Goal: Communication & Community: Ask a question

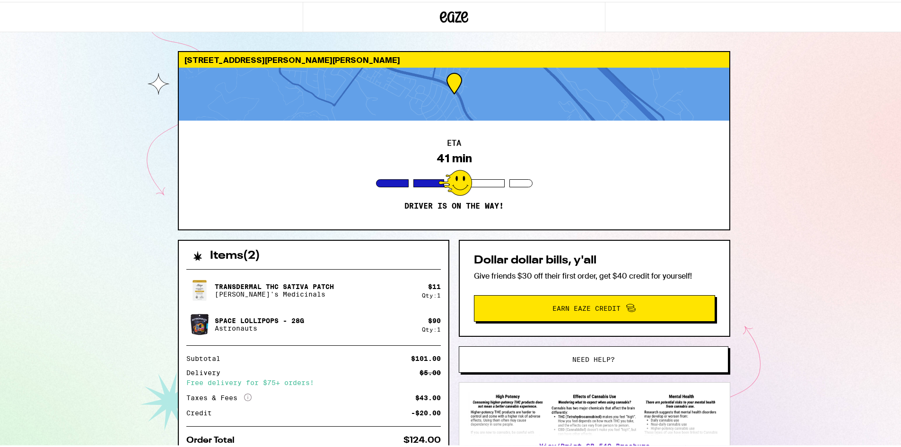
scroll to position [70, 0]
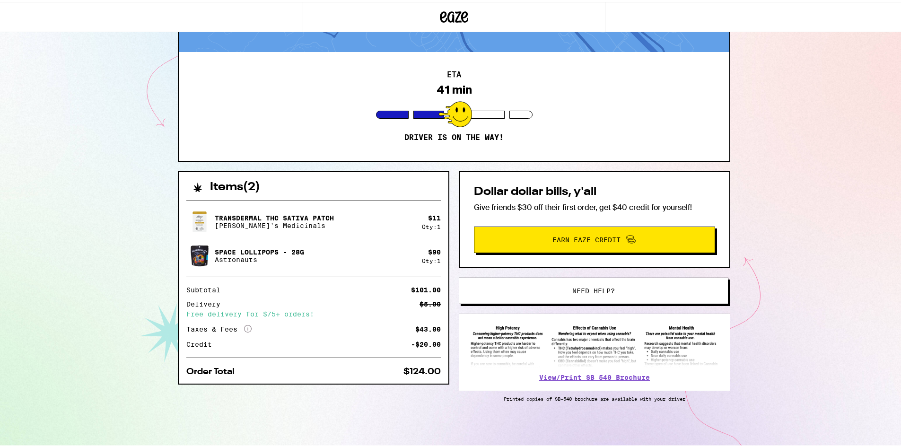
click at [577, 286] on span "Need help?" at bounding box center [593, 289] width 43 height 7
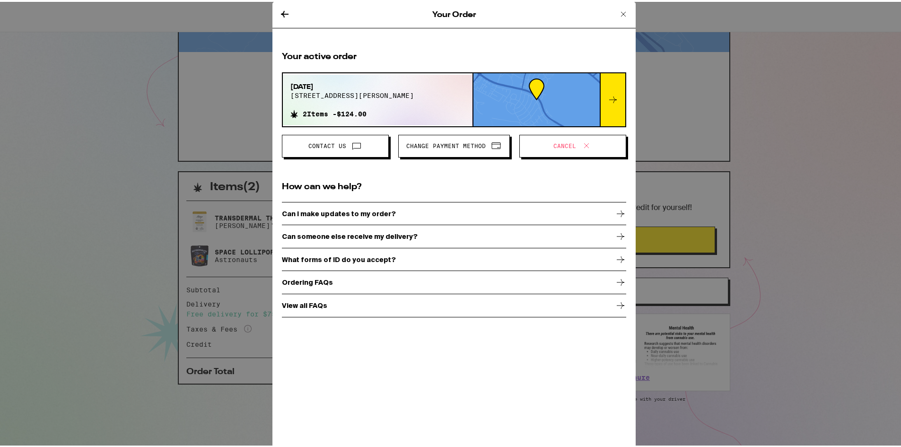
click at [346, 144] on span at bounding box center [354, 144] width 16 height 12
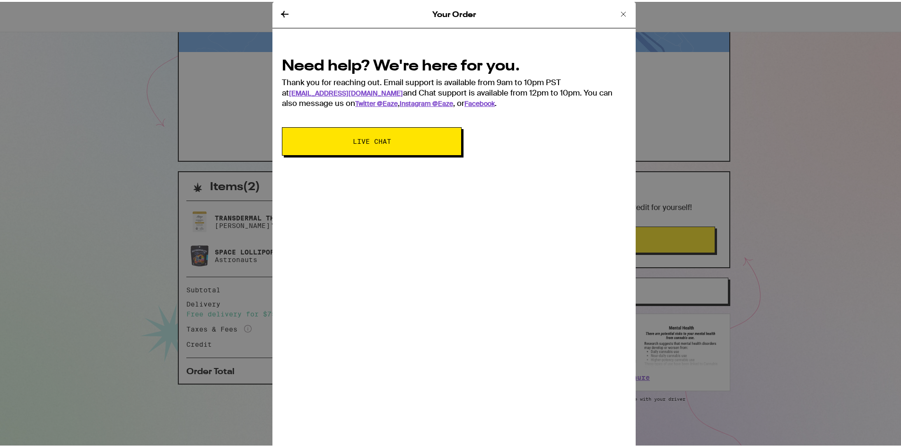
click at [346, 144] on button "Live Chat" at bounding box center [372, 139] width 180 height 28
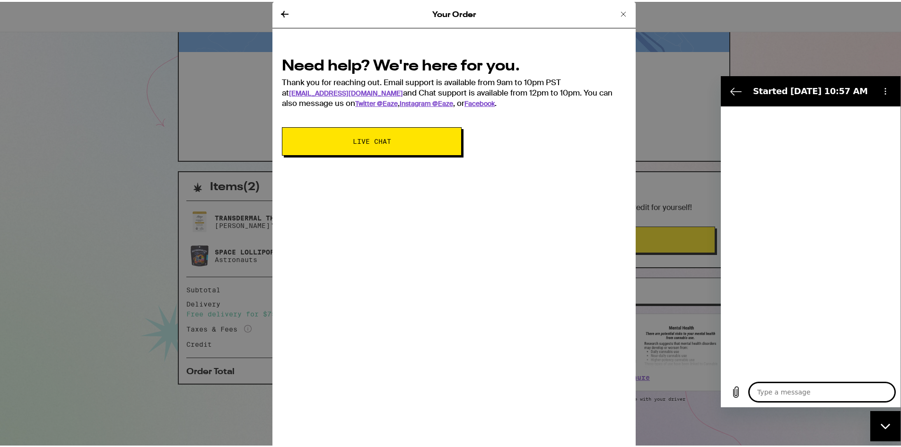
type textarea "x"
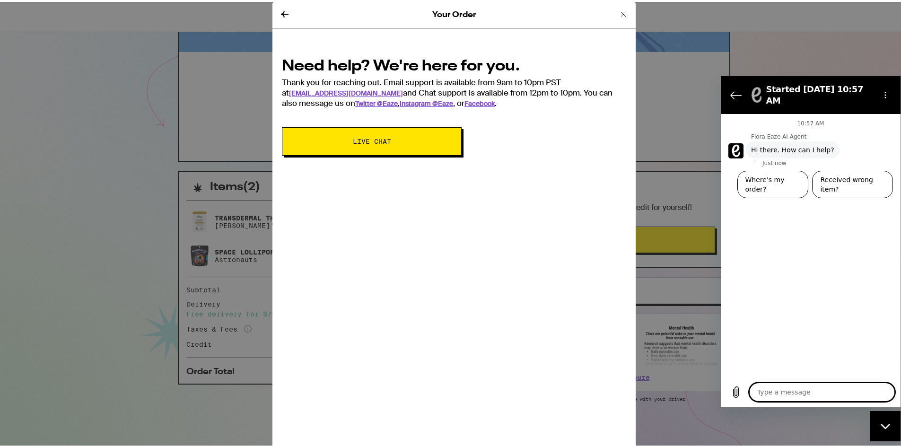
click at [784, 390] on textarea at bounding box center [822, 391] width 146 height 19
type textarea "H"
type textarea "x"
type textarea "He"
type textarea "x"
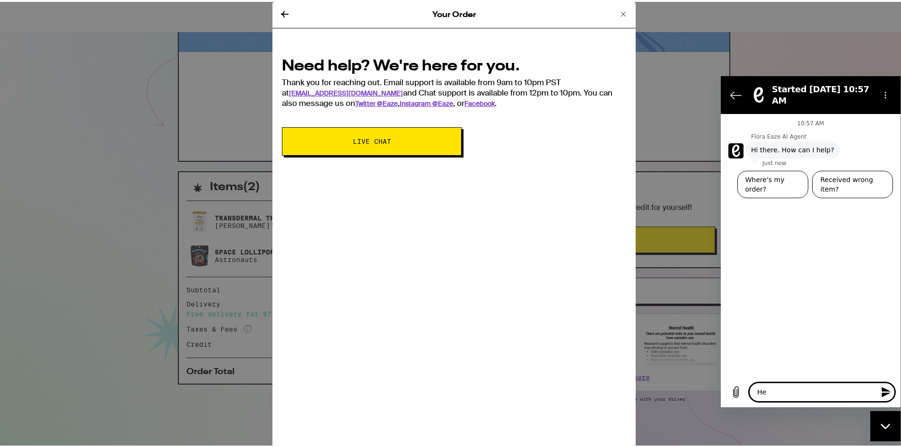
type textarea "Hel"
type textarea "x"
type textarea "Hell"
type textarea "x"
type textarea "Hello"
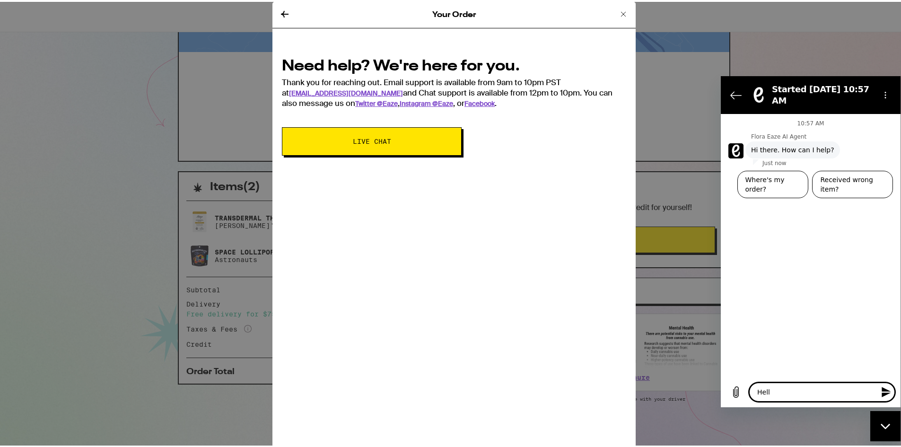
type textarea "x"
type textarea "Hello,"
type textarea "x"
type textarea "Hello,"
type textarea "x"
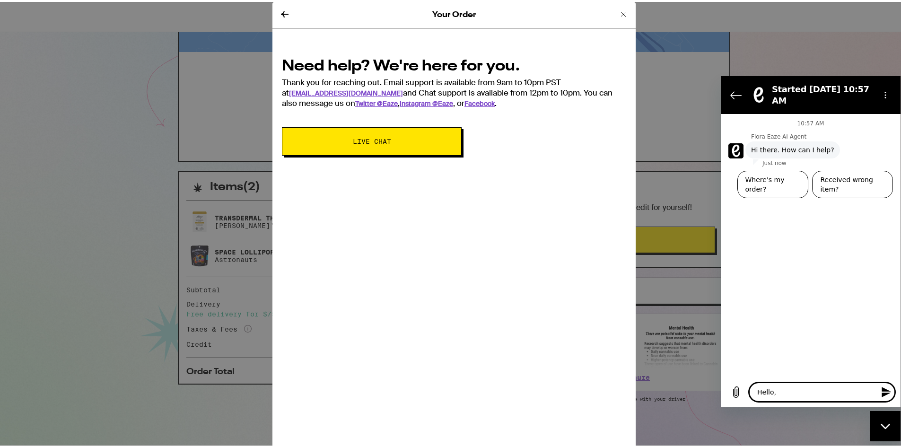
type textarea "Hello, I"
type textarea "x"
type textarea "Hello, I"
type textarea "x"
type textarea "Hello, I p"
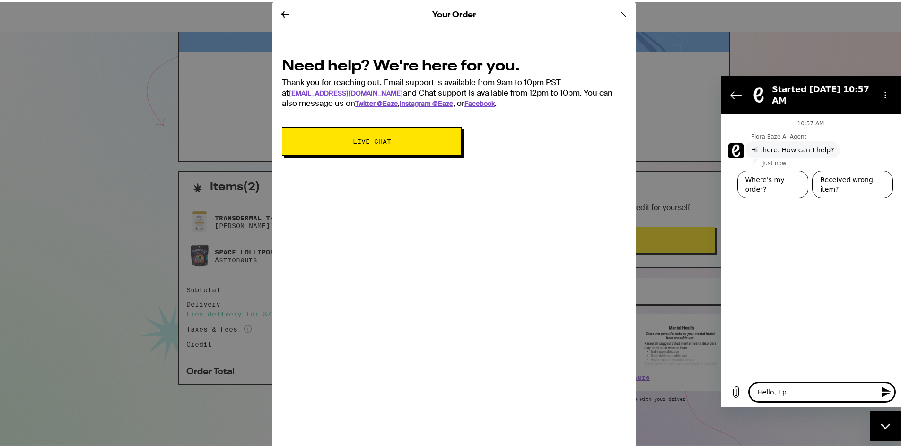
type textarea "x"
type textarea "Hello, I pu"
type textarea "x"
type textarea "Hello, I put"
type textarea "x"
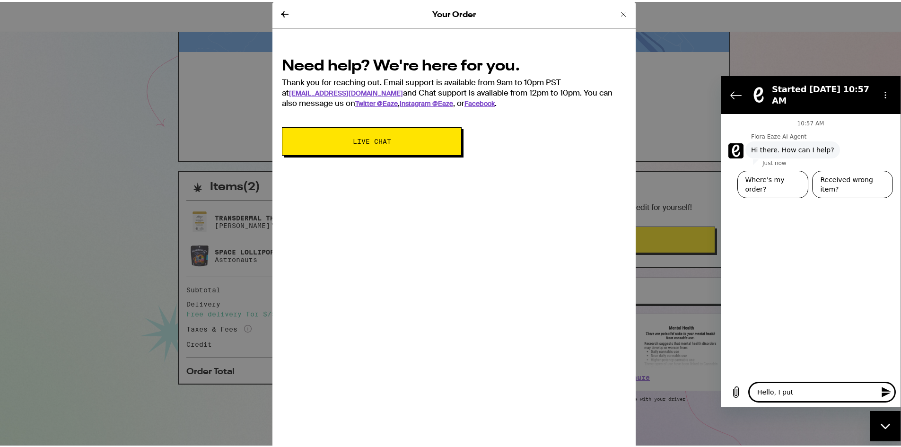
type textarea "Hello, I put"
type textarea "x"
type textarea "Hello, I put i"
type textarea "x"
type textarea "Hello, I put in"
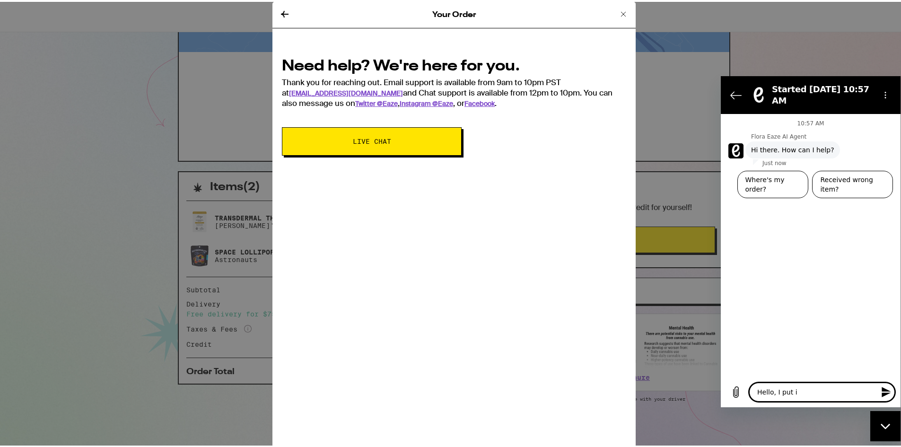
type textarea "x"
type textarea "Hello, I put in"
type textarea "x"
type textarea "Hello, I put in t"
type textarea "x"
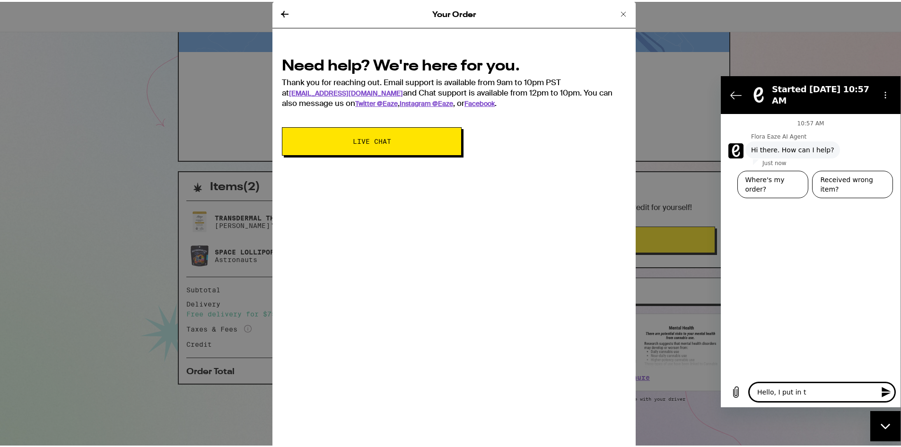
type textarea "Hello, I put in th"
type textarea "x"
type textarea "Hello, I put in the"
type textarea "x"
type textarea "Hello, I put in the"
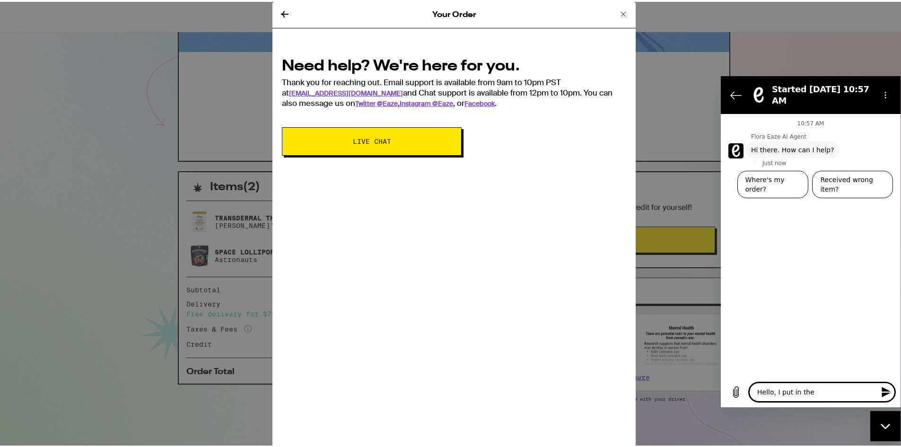
type textarea "x"
type textarea "Hello, I put in the w"
type textarea "x"
type textarea "Hello, I put in the we"
type textarea "x"
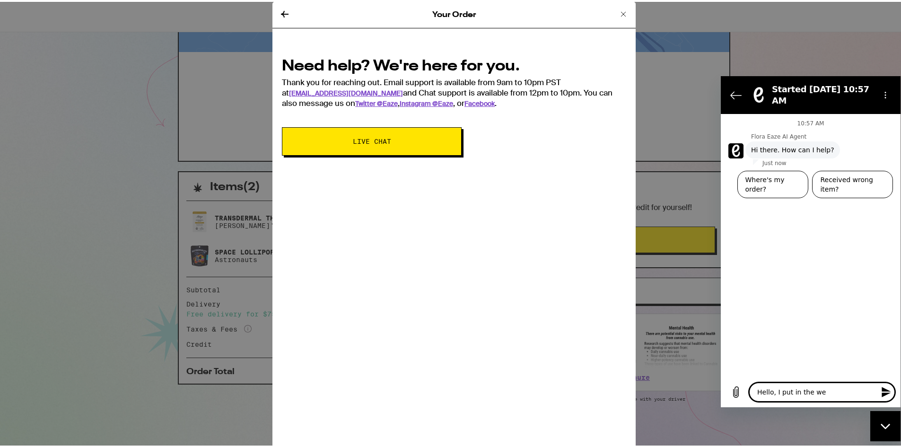
type textarea "Hello, I put in the w"
type textarea "x"
type textarea "Hello, I put in the wr"
type textarea "x"
type textarea "Hello, I put in the wro"
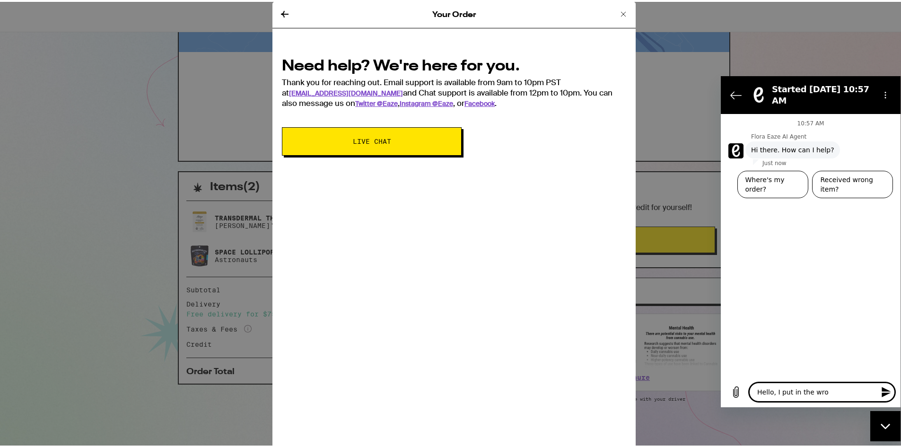
type textarea "x"
type textarea "Hello, I put in the wron"
type textarea "x"
type textarea "Hello, I put in the wrong"
type textarea "x"
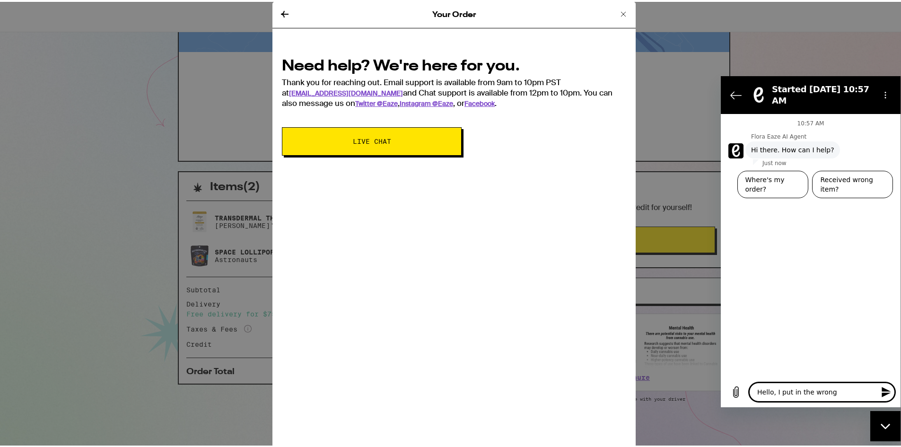
type textarea "Hello, I put in the wrong"
type textarea "x"
type textarea "Hello, I put in the wrong d"
type textarea "x"
type textarea "Hello, I put in the wrong de"
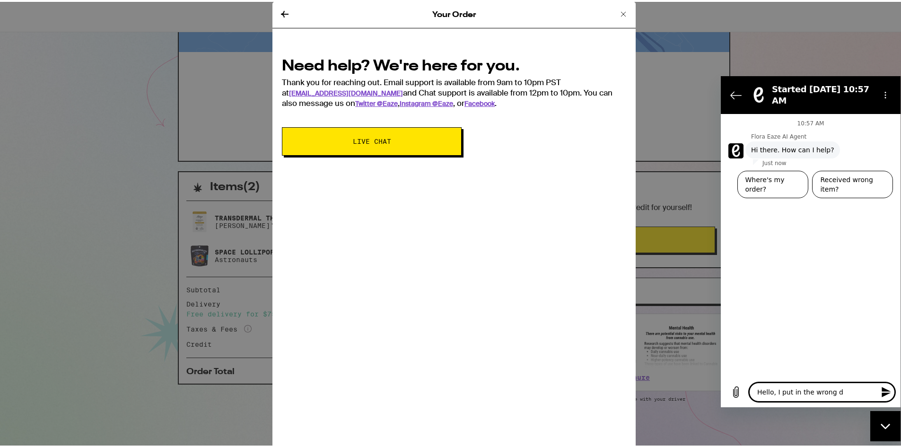
type textarea "x"
type textarea "Hello, I put in the wrong del"
type textarea "x"
type textarea "Hello, I put in the wrong deli"
type textarea "x"
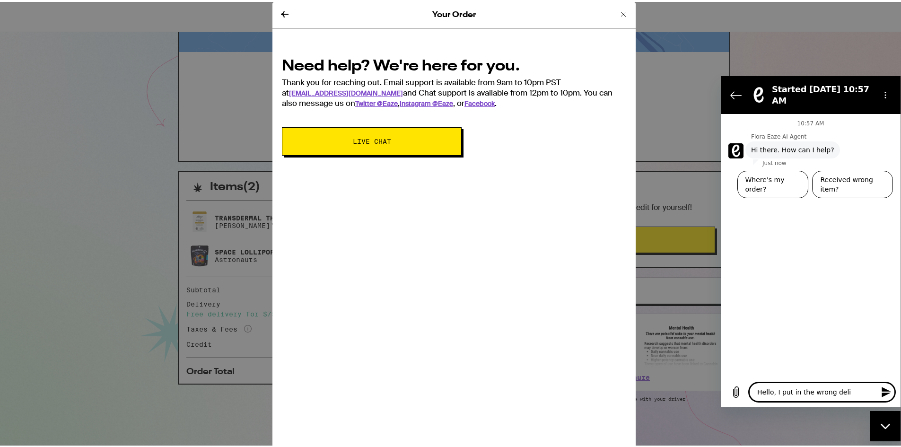
type textarea "Hello, I put in the wrong deliv"
type textarea "x"
type textarea "Hello, I put in the wrong delive"
type textarea "x"
type textarea "Hello, I put in the wrong deliver"
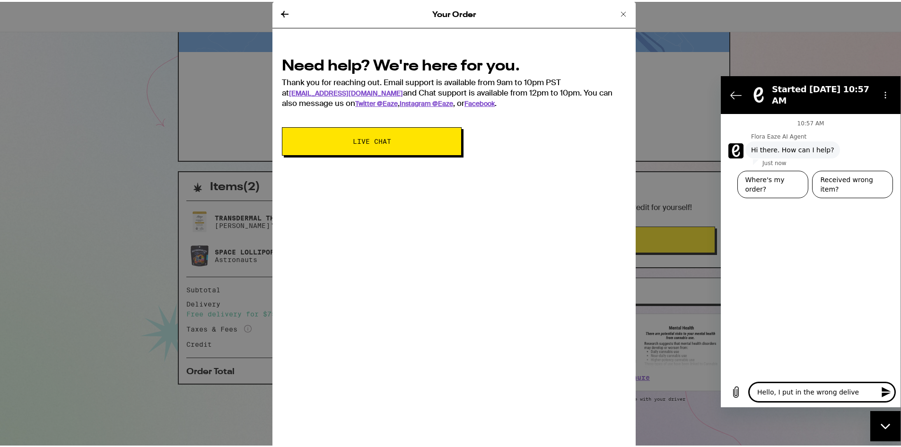
type textarea "x"
type textarea "Hello, I put in the wrong delivery"
type textarea "x"
type textarea "Hello, I put in the wrong delivery"
type textarea "x"
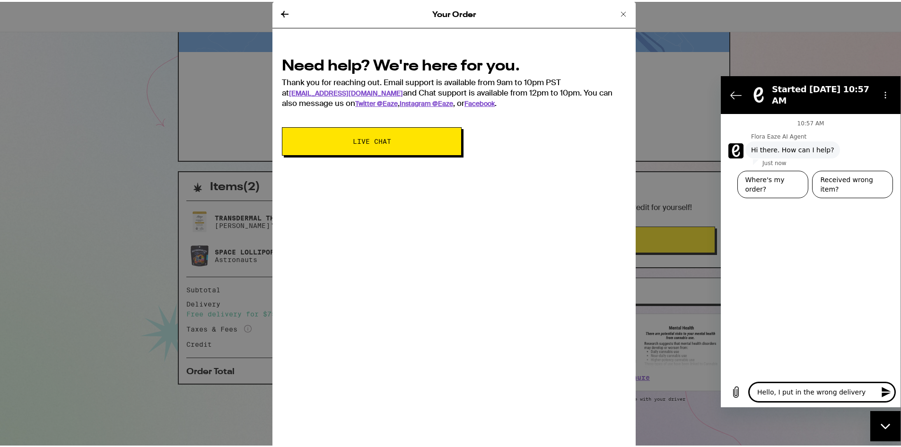
type textarea "Hello, I put in the wrong delivery a"
type textarea "x"
type textarea "Hello, I put in the wrong delivery ad"
type textarea "x"
type textarea "Hello, I put in the wrong delivery add"
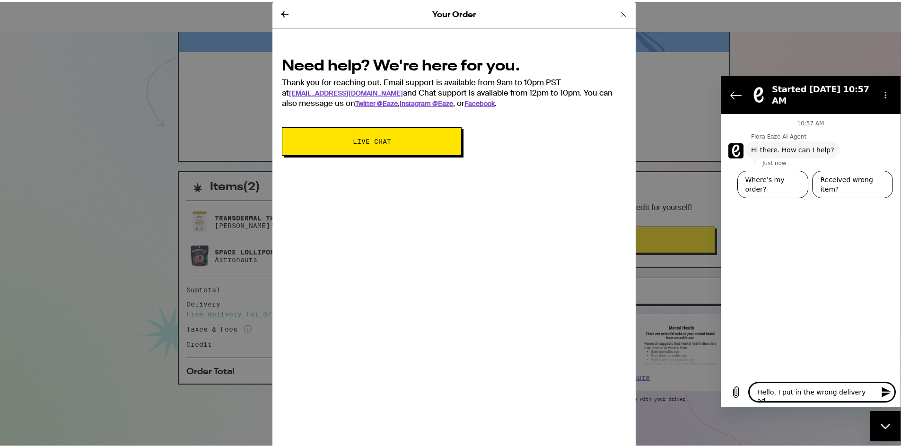
type textarea "x"
type textarea "Hello, I put in the wrong delivery addr"
type textarea "x"
type textarea "Hello, I put in the wrong delivery addre"
type textarea "x"
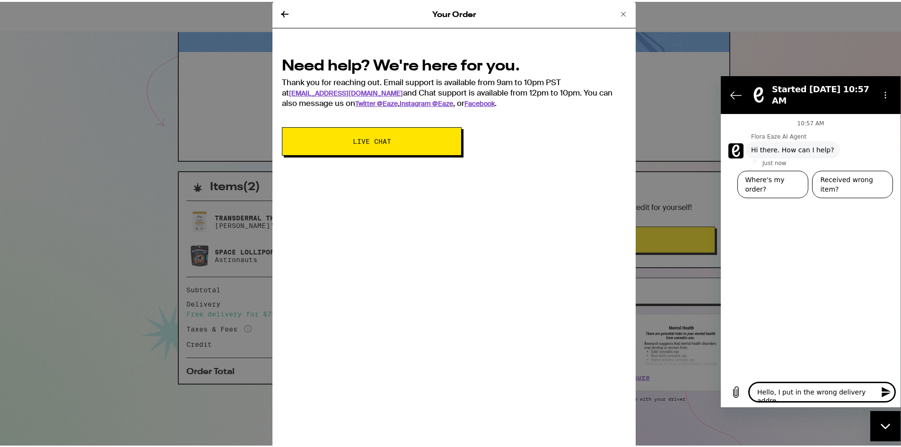
type textarea "Hello, I put in the wrong delivery addres"
type textarea "x"
type textarea "Hello, I put in the wrong delivery address"
type textarea "x"
type textarea "Hello, I put in the wrong delivery address"
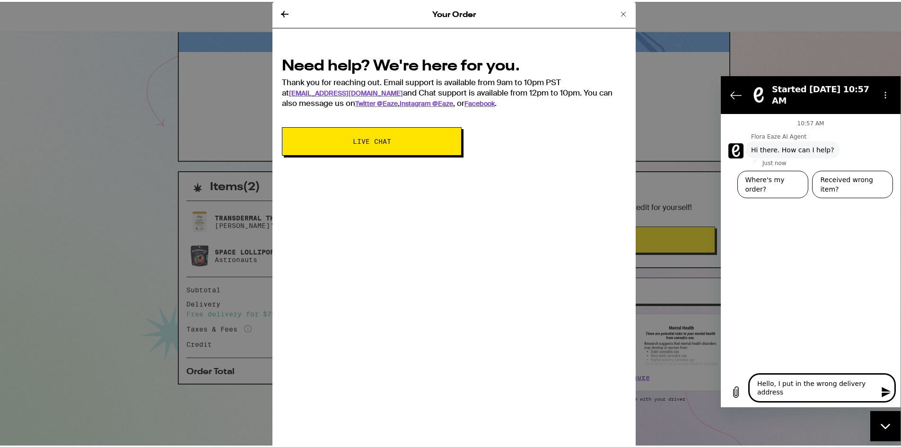
type textarea "x"
type textarea "Hello, I put in the wrong delivery address f"
type textarea "x"
type textarea "Hello, I put in the wrong delivery address fo"
type textarea "x"
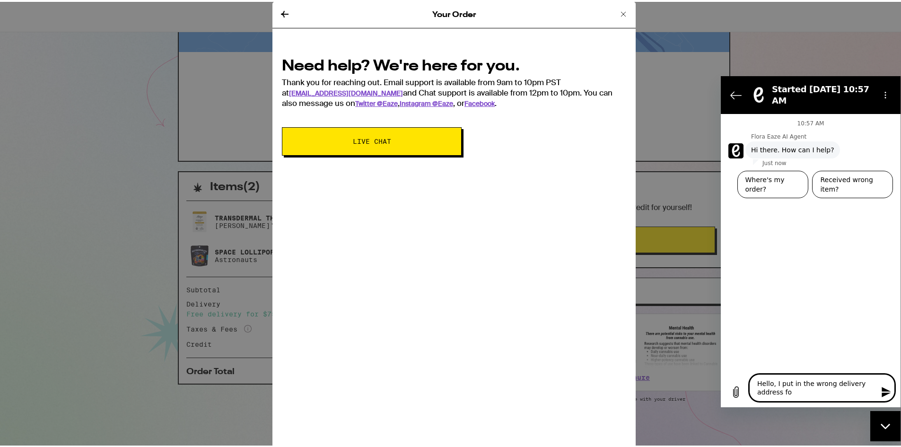
type textarea "Hello, I put in the wrong delivery address for"
type textarea "x"
type textarea "Hello, I put in the wrong delivery address for"
type textarea "x"
type textarea "Hello, I put in the wrong delivery address for m"
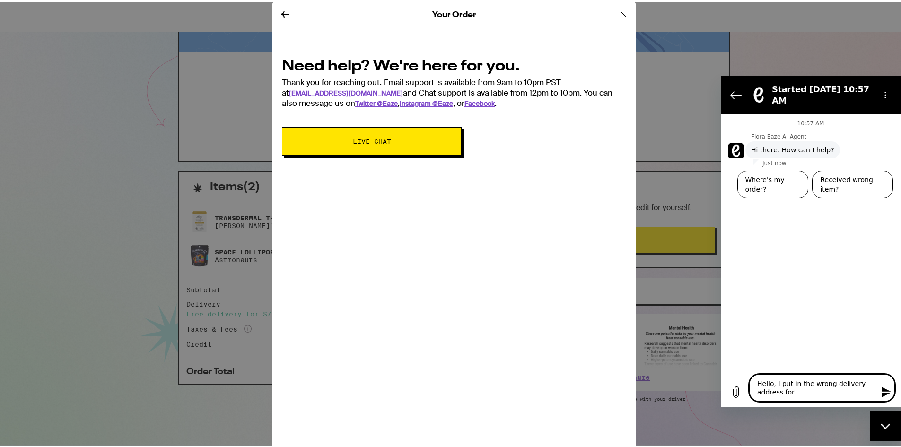
type textarea "x"
type textarea "Hello, I put in the wrong delivery address for my"
type textarea "x"
type textarea "Hello, I put in the wrong delivery address for my"
type textarea "x"
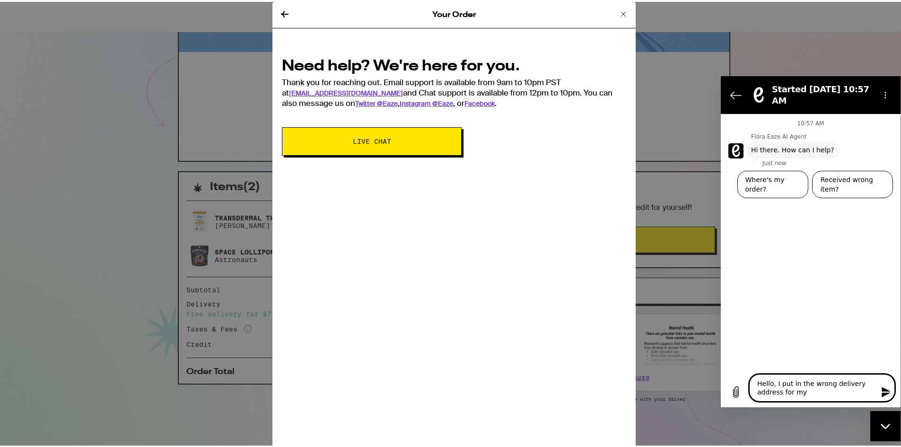
type textarea "Hello, I put in the wrong delivery address for my o"
type textarea "x"
type textarea "Hello, I put in the wrong delivery address for my or"
type textarea "x"
type textarea "Hello, I put in the wrong delivery address for my ord"
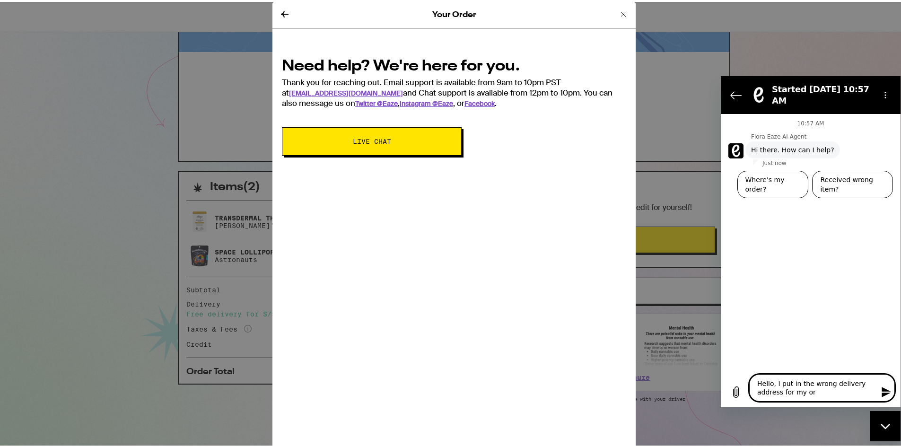
type textarea "x"
type textarea "Hello, I put in the wrong delivery address for my orde"
type textarea "x"
type textarea "Hello, I put in the wrong delivery address for my order"
type textarea "x"
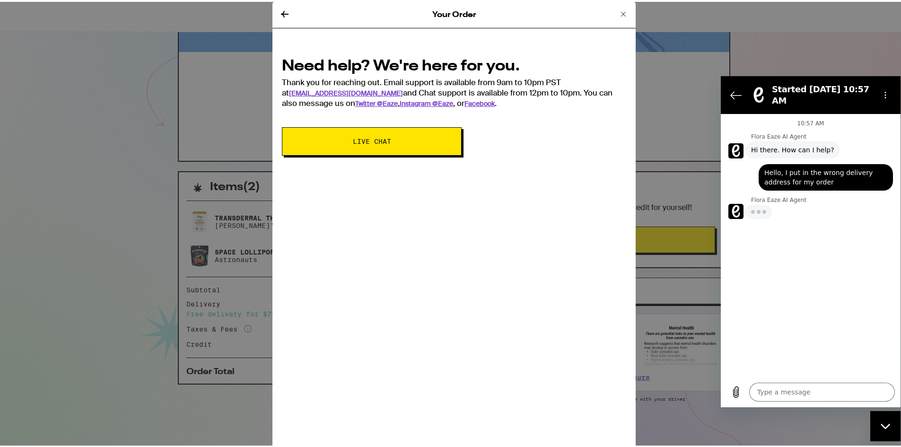
click at [619, 12] on icon at bounding box center [623, 12] width 11 height 11
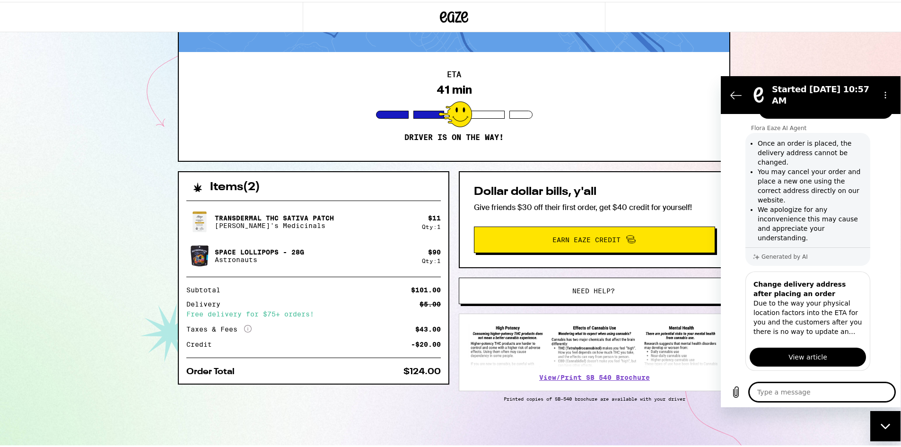
scroll to position [96, 0]
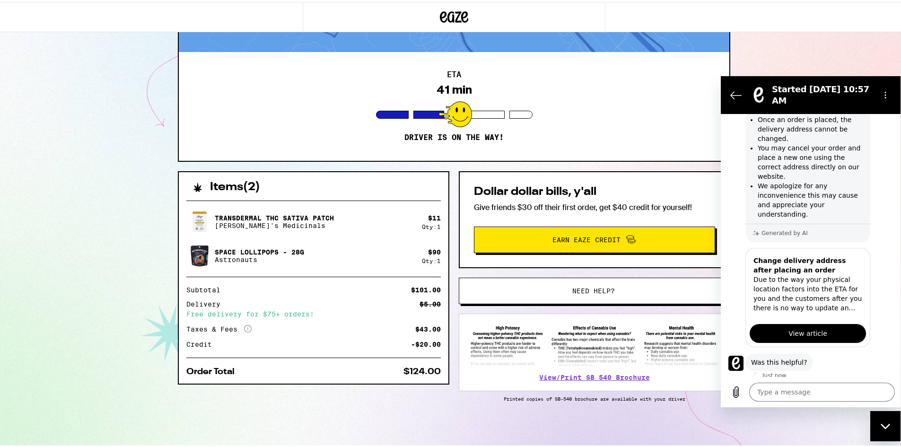
drag, startPoint x: 807, startPoint y: 265, endPoint x: 844, endPoint y: 229, distance: 51.9
click at [844, 255] on h3 "Change delivery address after placing an order" at bounding box center [808, 264] width 109 height 19
click at [878, 383] on button "No" at bounding box center [881, 392] width 26 height 18
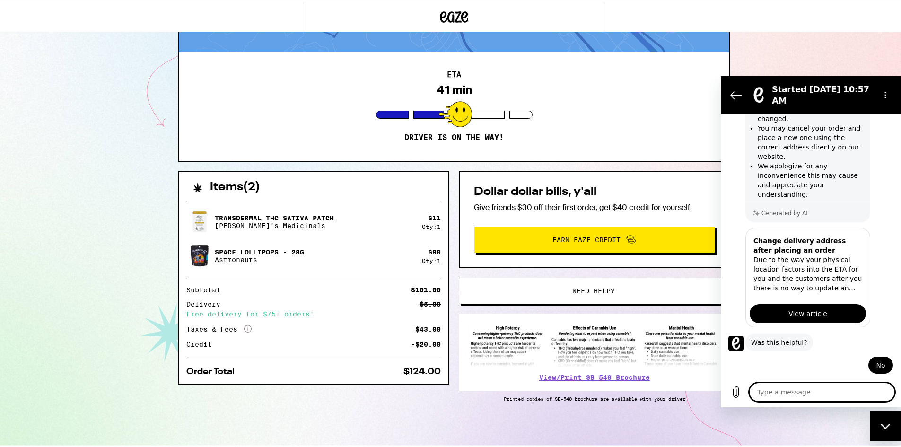
scroll to position [114, 0]
type textarea "x"
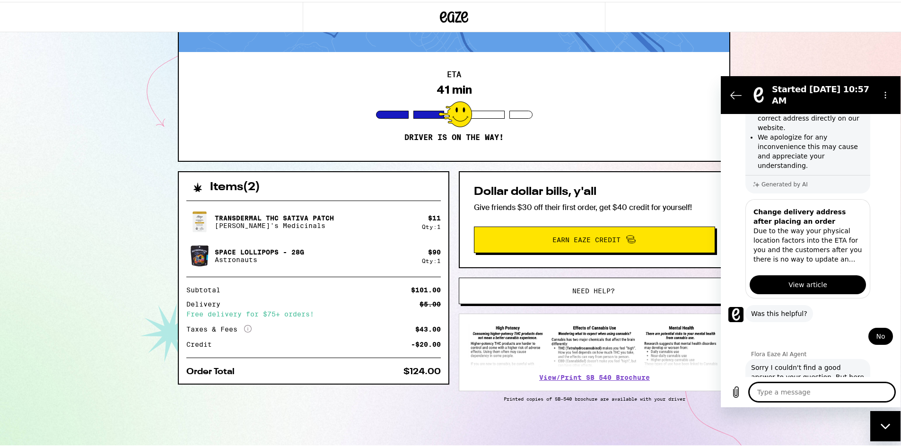
click at [787, 394] on textarea at bounding box center [822, 391] width 146 height 19
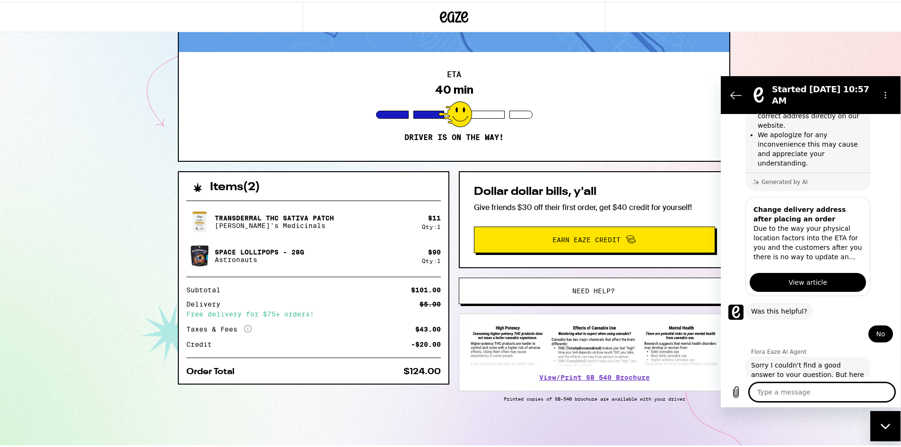
click at [789, 392] on textarea at bounding box center [822, 391] width 146 height 19
type textarea "l"
type textarea "x"
type textarea "li"
type textarea "x"
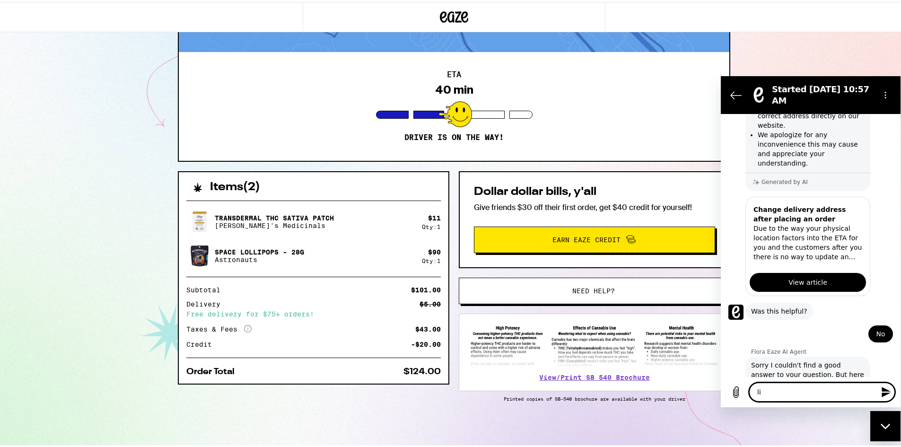
type textarea "liv"
type textarea "x"
type textarea "live"
type textarea "x"
type textarea "live"
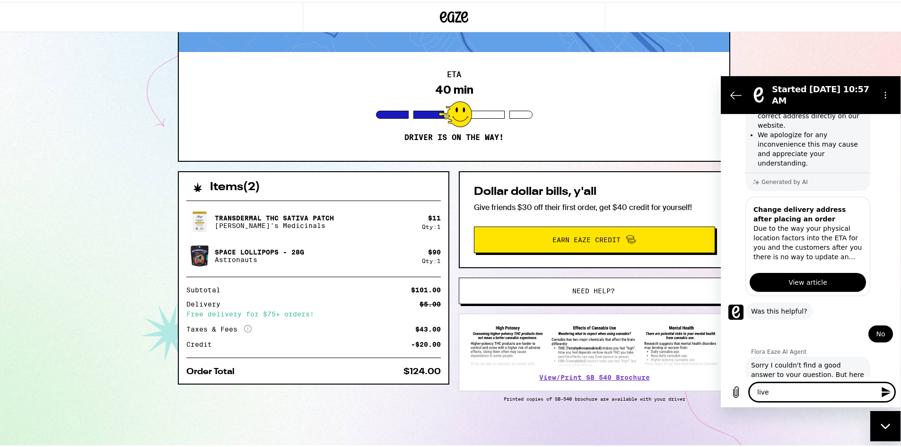
type textarea "x"
type textarea "live a"
type textarea "x"
type textarea "live ag"
type textarea "x"
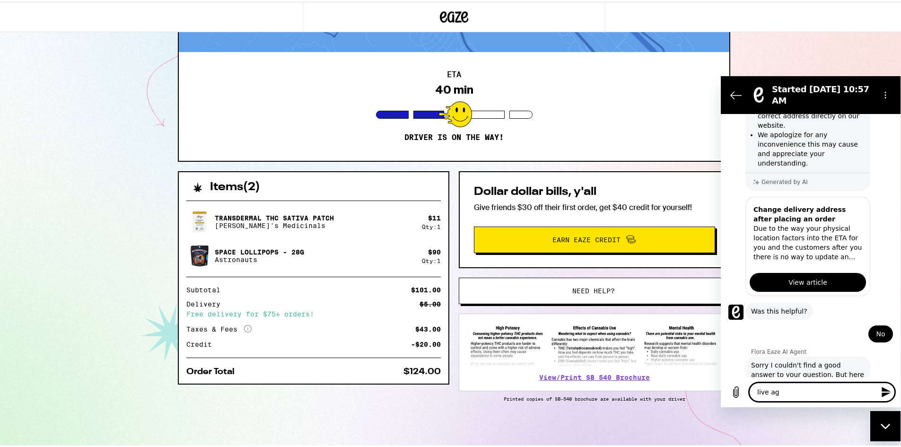
type textarea "live age"
type textarea "x"
type textarea "live agen"
type textarea "x"
type textarea "live agent"
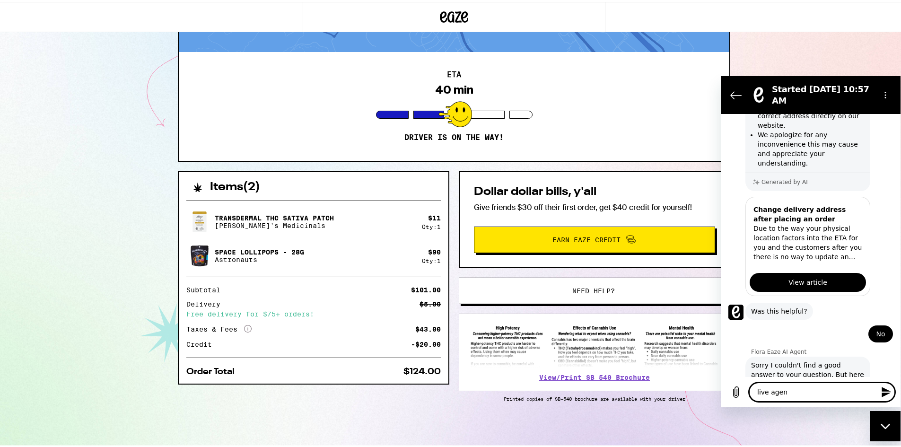
type textarea "x"
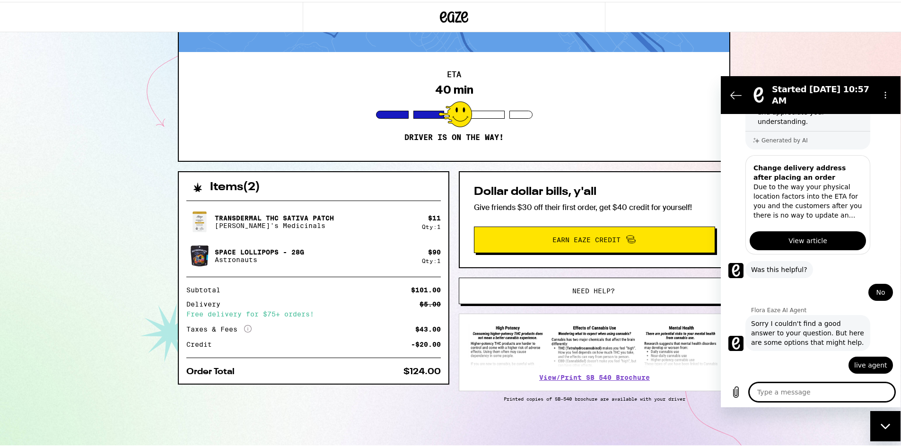
scroll to position [187, 0]
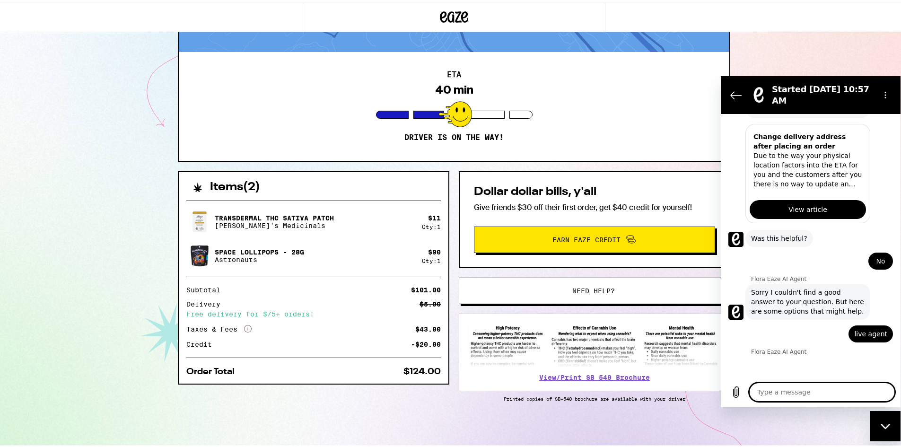
type textarea "x"
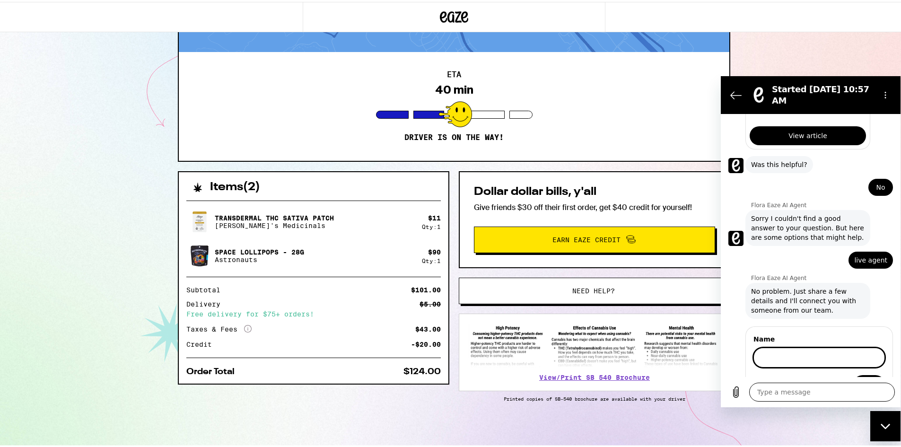
scroll to position [292, 0]
type input "[PERSON_NAME]"
click at [853, 376] on button "Next" at bounding box center [869, 385] width 32 height 19
type textarea "x"
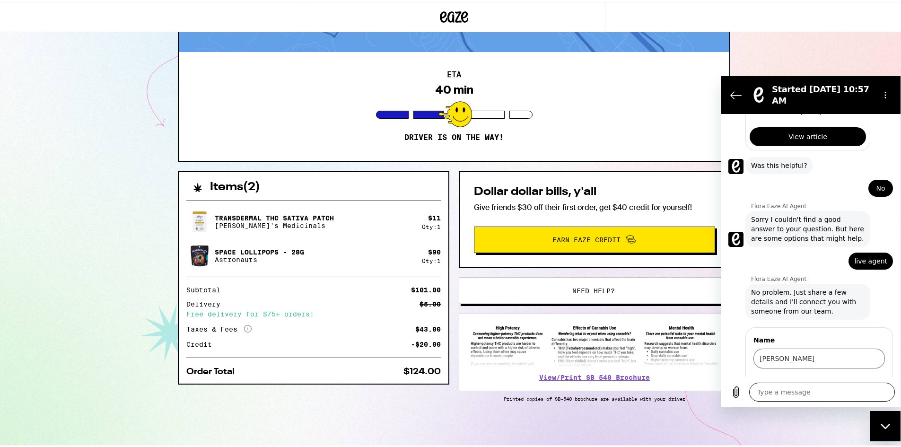
scroll to position [333, 0]
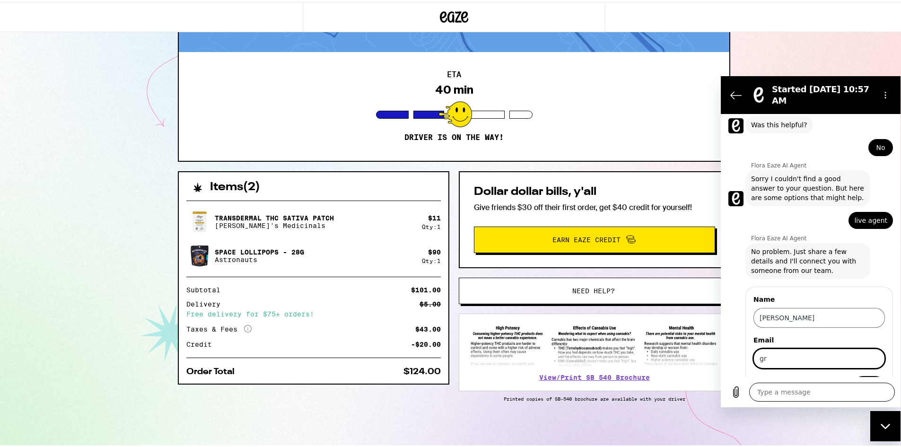
type input "[EMAIL_ADDRESS][DOMAIN_NAME]"
click at [866, 379] on span "Next" at bounding box center [869, 384] width 16 height 11
type textarea "x"
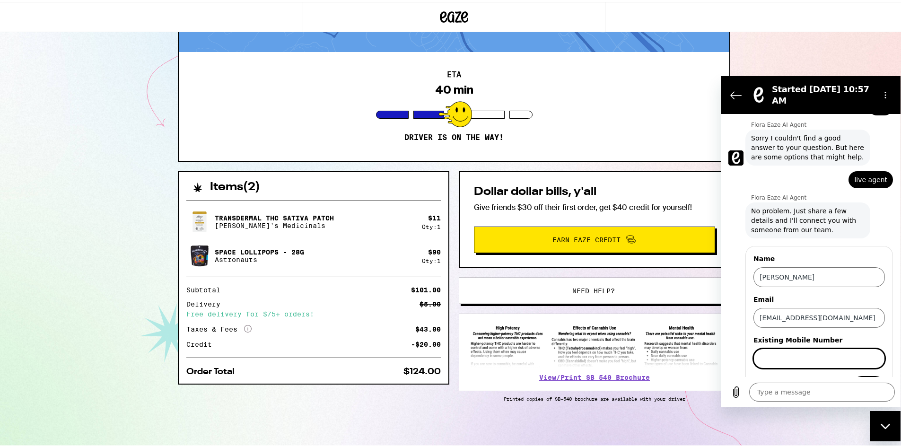
click at [816, 348] on input "Existing Mobile Number" at bounding box center [820, 358] width 132 height 20
type input "[PHONE_NUMBER]"
click at [861, 379] on span "Send" at bounding box center [869, 384] width 17 height 11
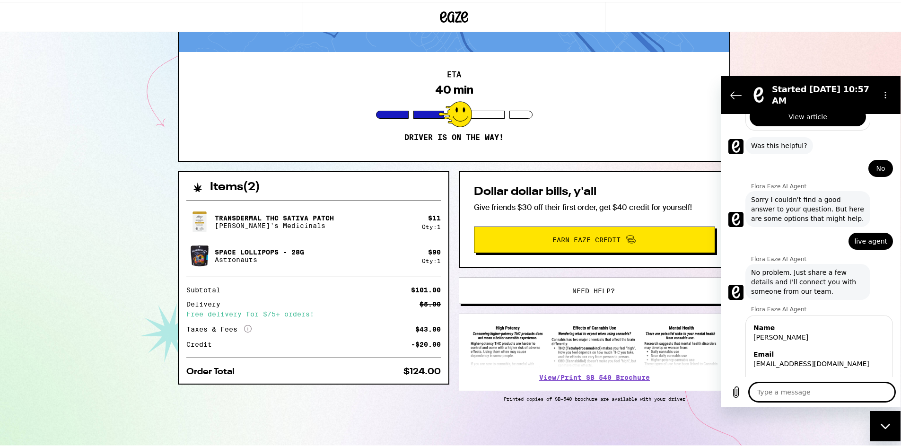
scroll to position [333, 0]
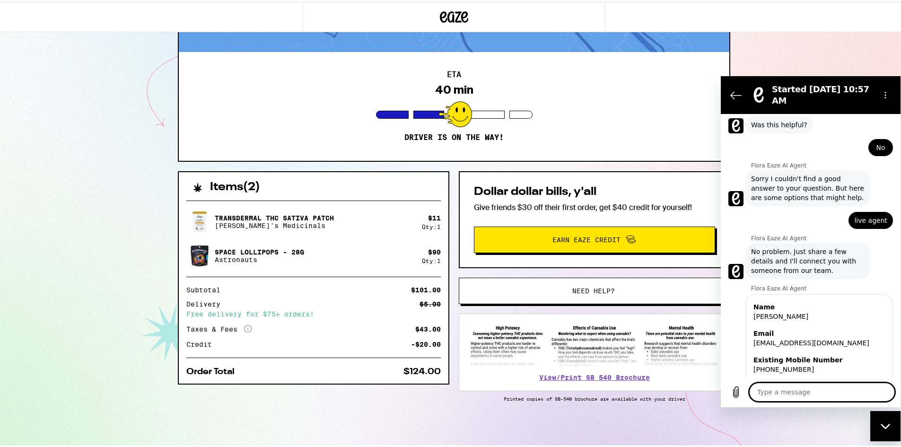
click at [807, 389] on textarea at bounding box center [822, 391] width 146 height 19
click at [811, 394] on textarea at bounding box center [822, 391] width 146 height 19
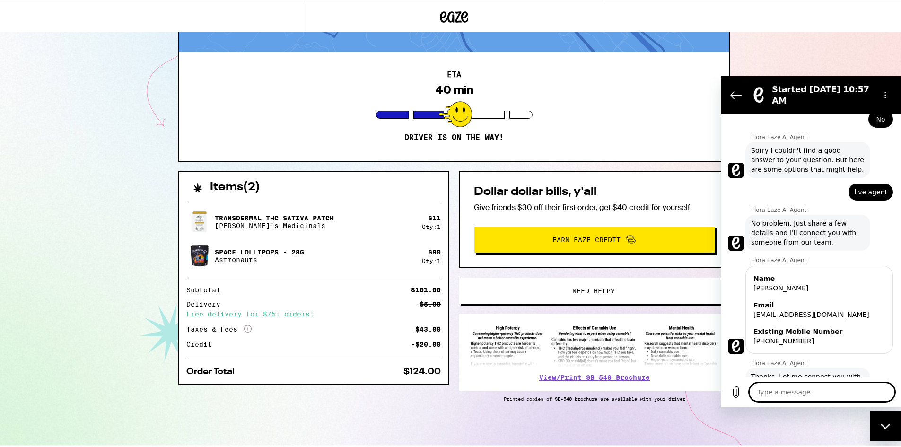
scroll to position [363, 0]
click at [814, 397] on textarea at bounding box center [822, 391] width 146 height 19
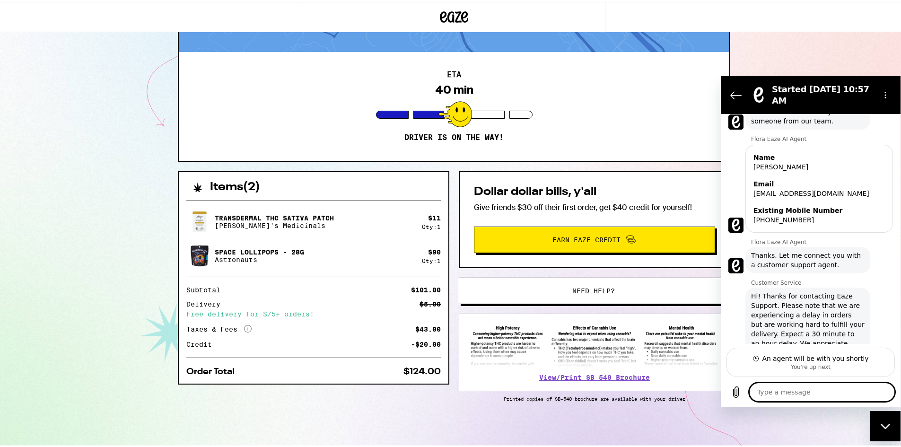
scroll to position [484, 0]
click at [814, 394] on textarea at bounding box center [822, 391] width 146 height 19
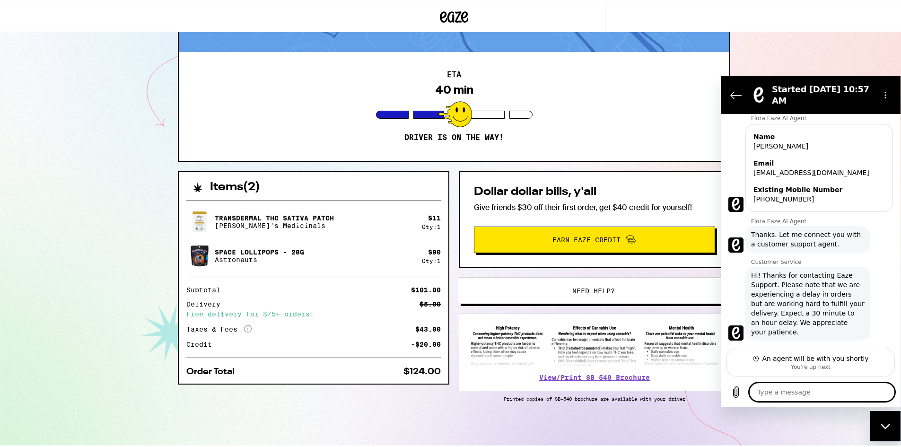
scroll to position [502, 0]
click at [809, 394] on textarea at bounding box center [822, 391] width 146 height 19
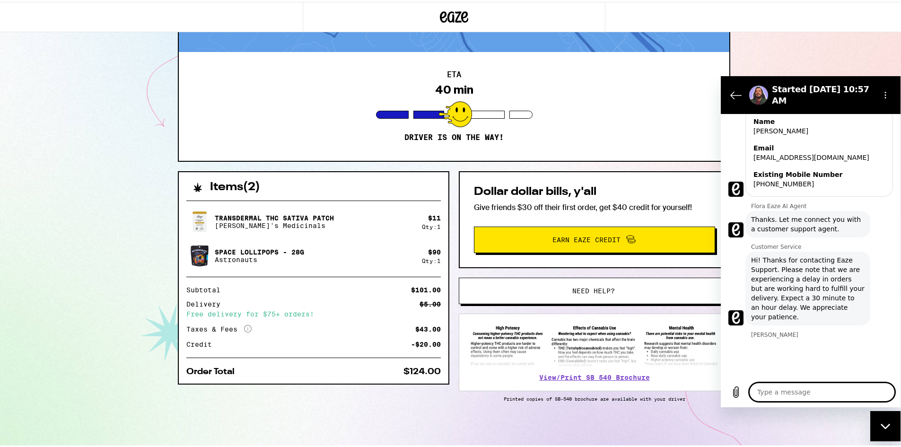
scroll to position [520, 0]
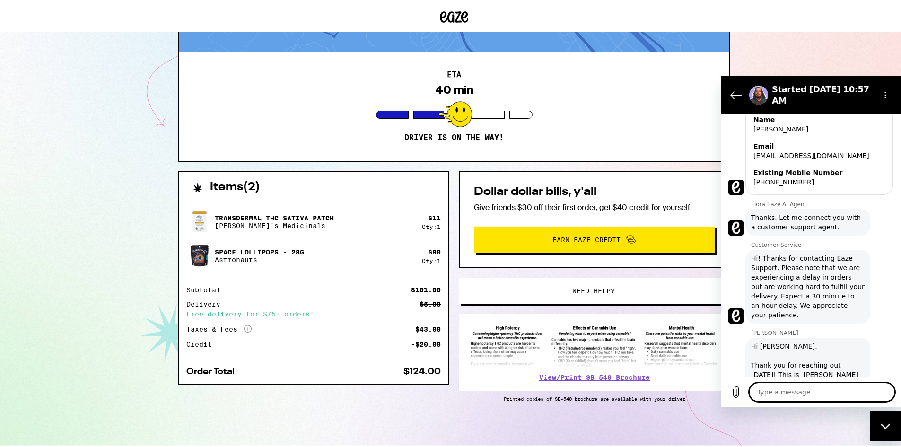
type textarea "x"
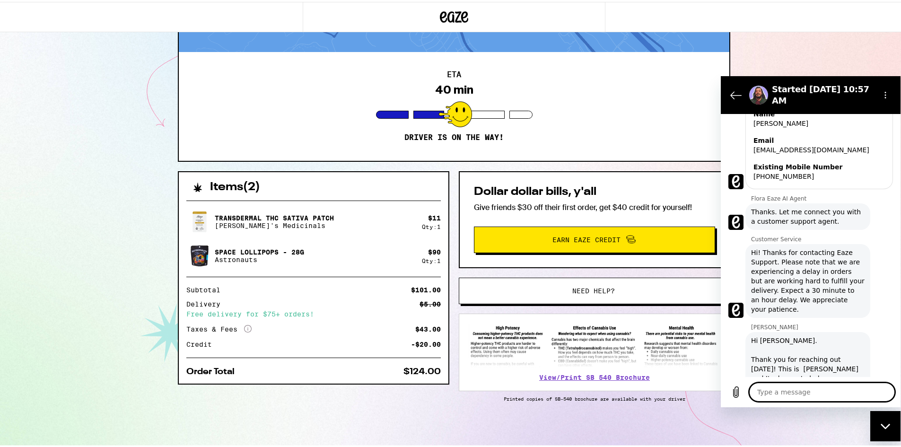
scroll to position [525, 0]
type textarea "H"
type textarea "x"
type textarea "Hi"
type textarea "x"
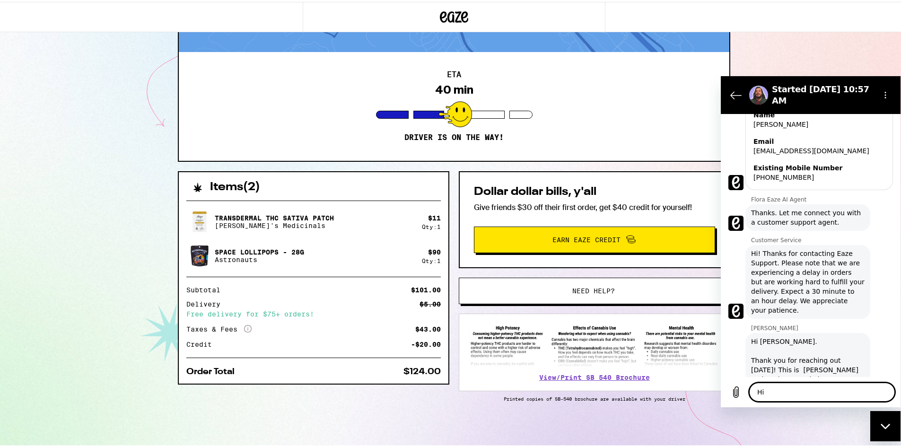
type textarea "Hi"
type textarea "x"
type textarea "Hi G"
type textarea "x"
type textarea "Hi Ga"
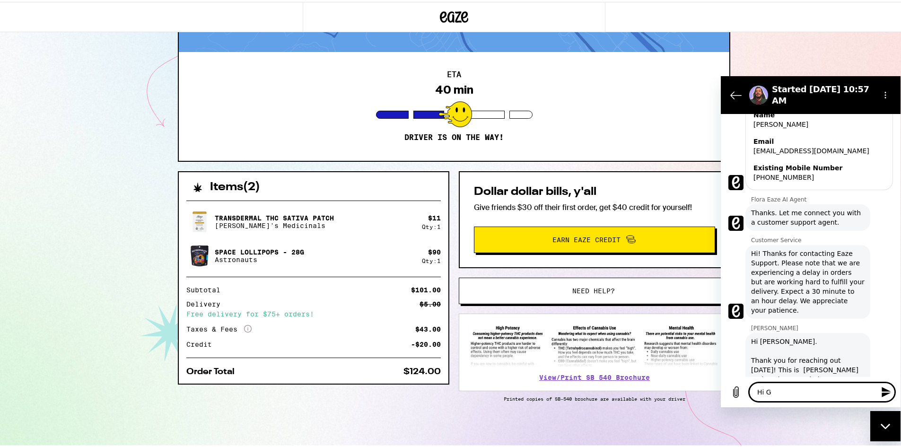
type textarea "x"
type textarea "Hi Gab"
type textarea "x"
type textarea "Hi Gabe"
type textarea "x"
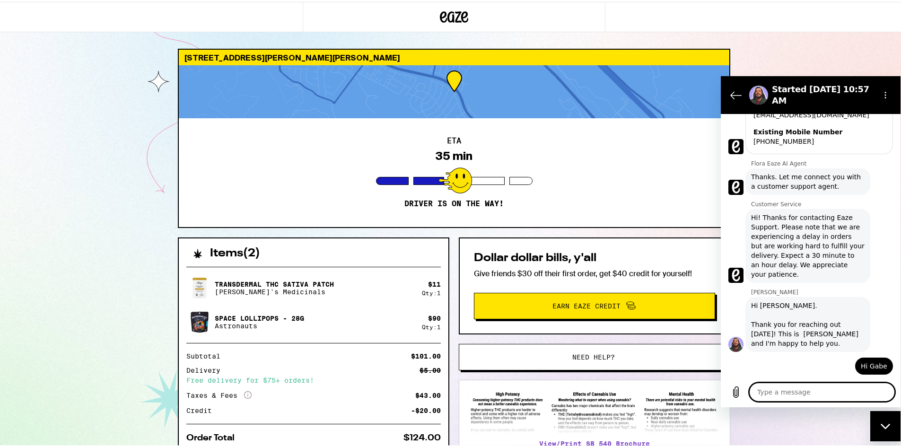
scroll to position [0, 0]
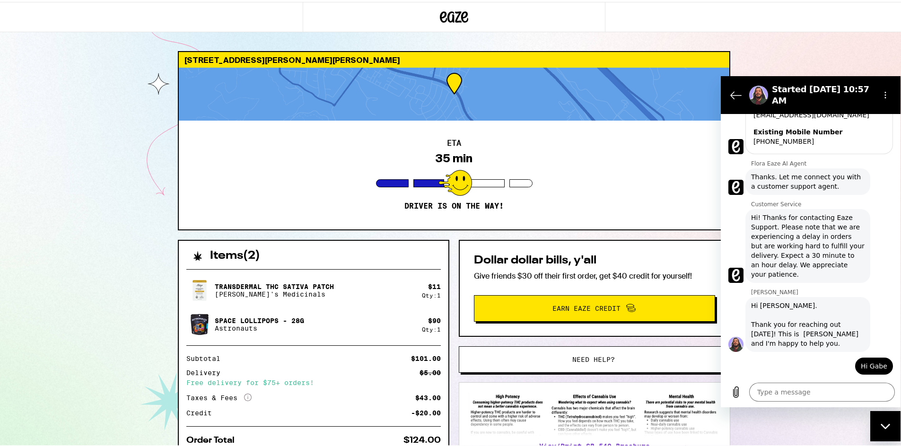
drag, startPoint x: 447, startPoint y: 228, endPoint x: 362, endPoint y: 232, distance: 84.3
click at [362, 232] on div "[STREET_ADDRESS][PERSON_NAME][PERSON_NAME] 35 min Driver is on the way! Items (…" at bounding box center [454, 282] width 568 height 466
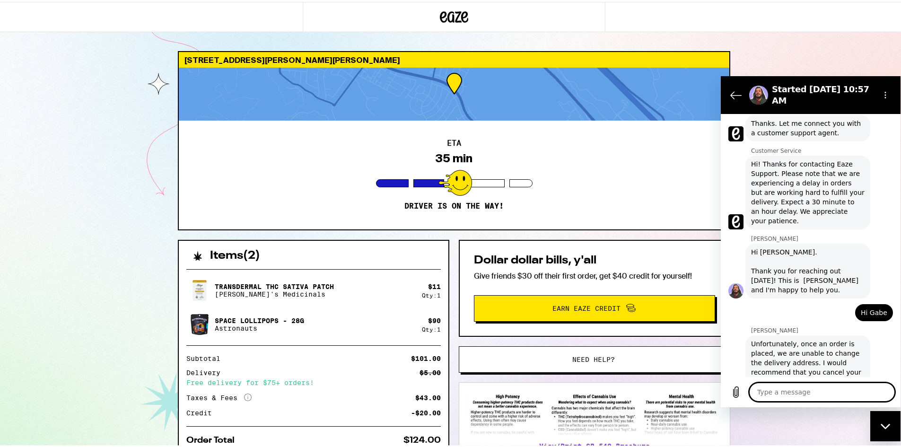
scroll to position [622, 0]
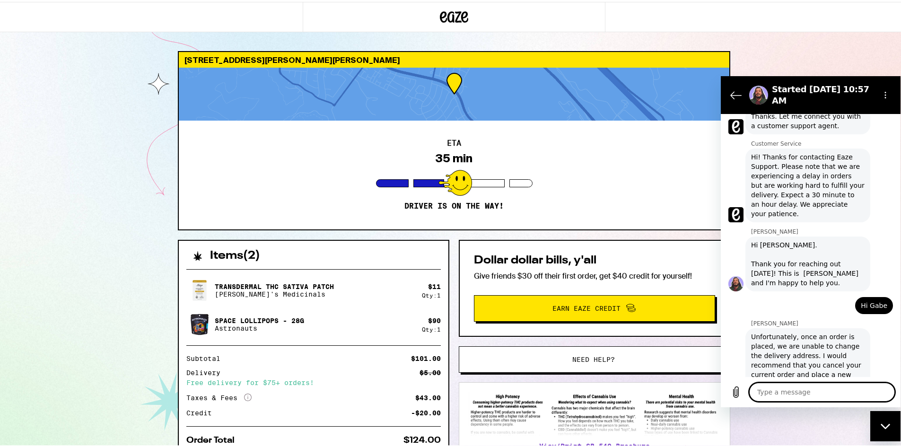
type textarea "x"
click at [800, 396] on textarea at bounding box center [822, 391] width 146 height 19
click at [803, 392] on textarea at bounding box center [822, 391] width 146 height 19
type textarea "t"
type textarea "x"
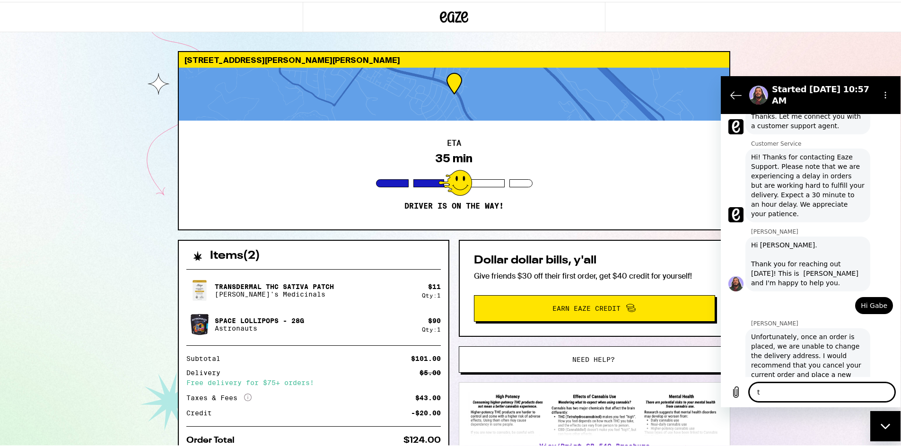
type textarea "th"
type textarea "x"
type textarea "the"
type textarea "x"
type textarea "the"
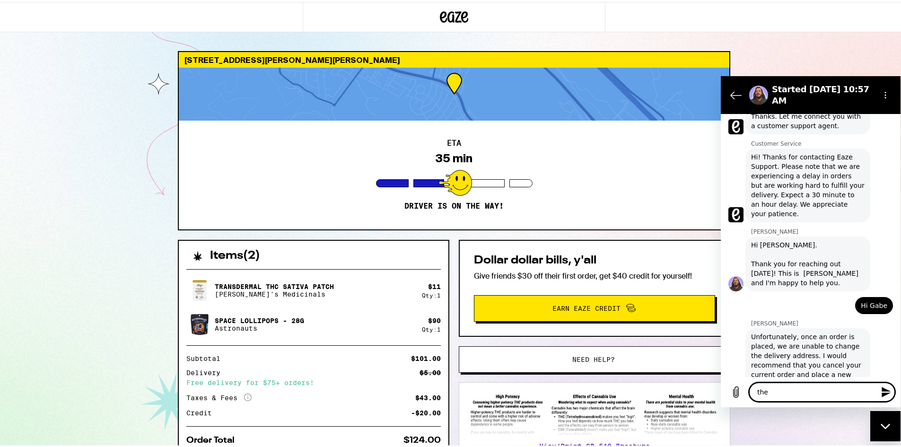
type textarea "x"
type textarea "the a"
type textarea "x"
type textarea "the ad"
type textarea "x"
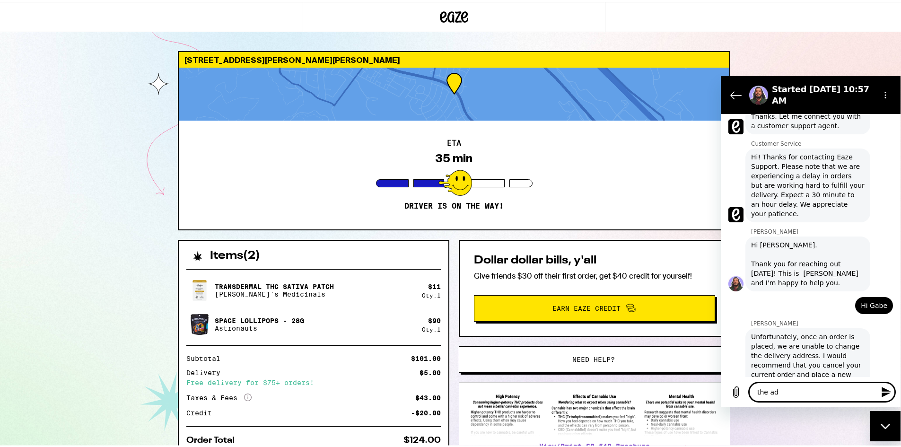
type textarea "the add"
type textarea "x"
type textarea "the addr"
type textarea "x"
type textarea "the addre"
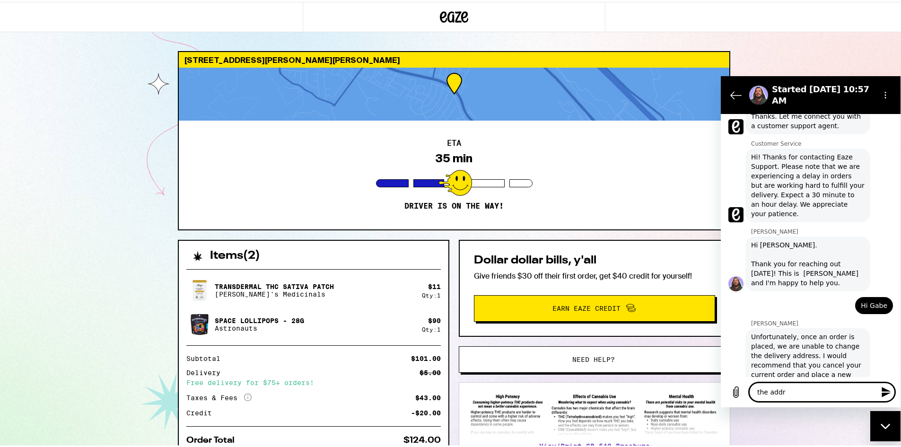
type textarea "x"
type textarea "the addres"
type textarea "x"
type textarea "the address"
type textarea "x"
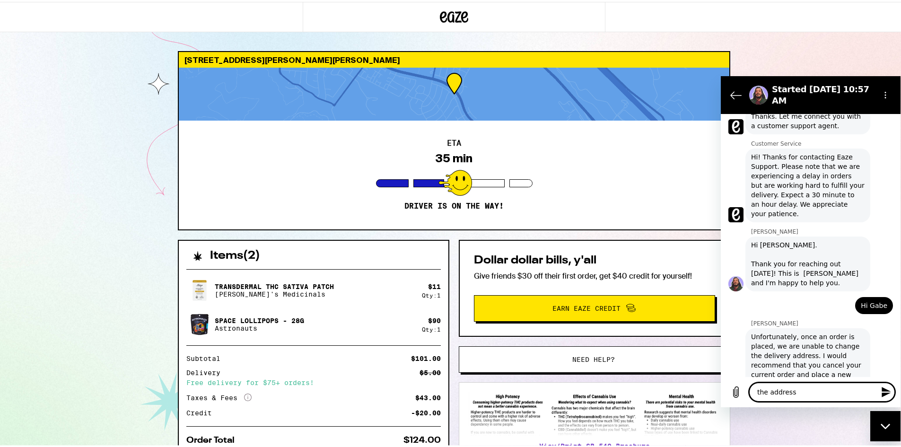
type textarea "the address"
type textarea "x"
type textarea "the address i"
type textarea "x"
type textarea "the address is"
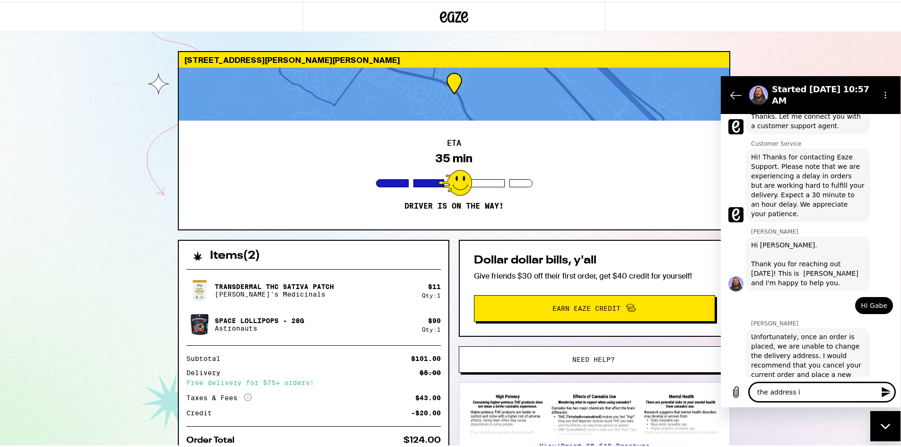
type textarea "x"
type textarea "the address is"
type textarea "x"
type textarea "the address is d"
type textarea "x"
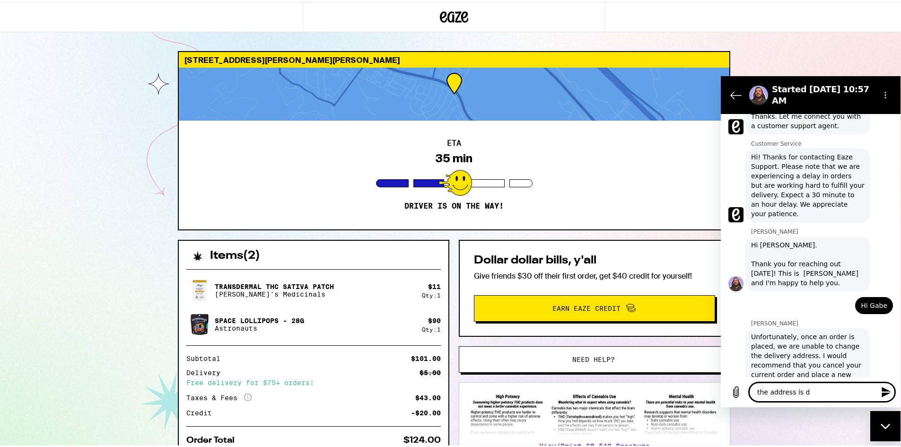
type textarea "the address is di"
type textarea "x"
type textarea "the address is dir"
type textarea "x"
type textarea "the address is dire"
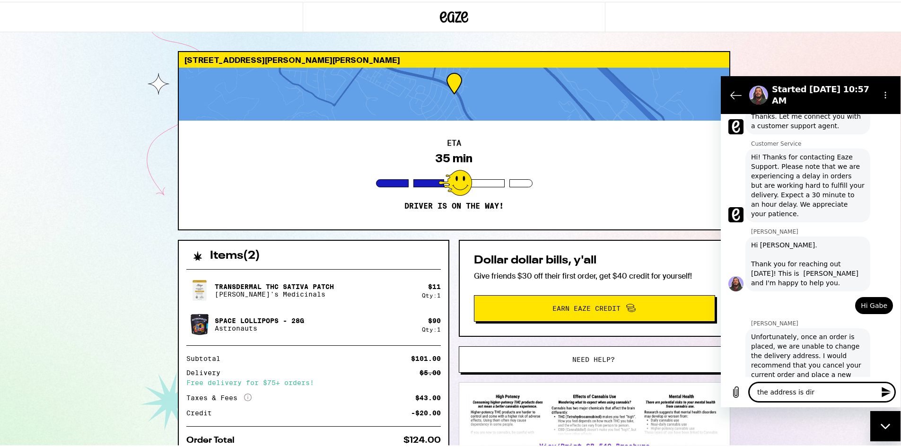
type textarea "x"
type textarea "the address is direc"
drag, startPoint x: 843, startPoint y: 392, endPoint x: 811, endPoint y: 391, distance: 31.7
click at [811, 391] on textarea "the address is directly across the street from my home. is there a way the driv…" at bounding box center [822, 383] width 146 height 36
click at [873, 386] on textarea "the address is directly across the street from my home. is there a way the driv…" at bounding box center [822, 383] width 146 height 36
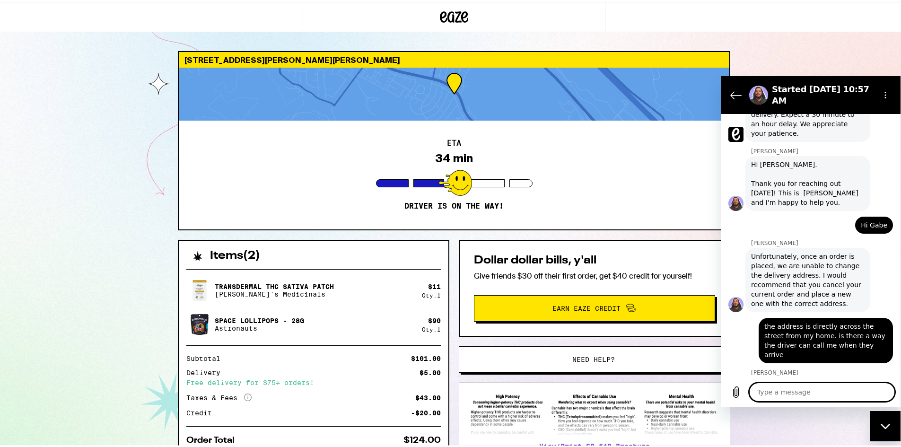
scroll to position [704, 0]
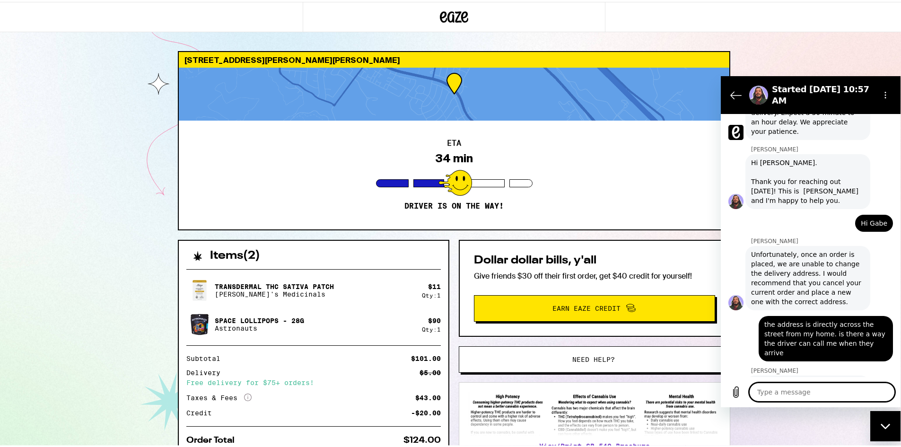
click at [803, 390] on textarea at bounding box center [822, 391] width 146 height 19
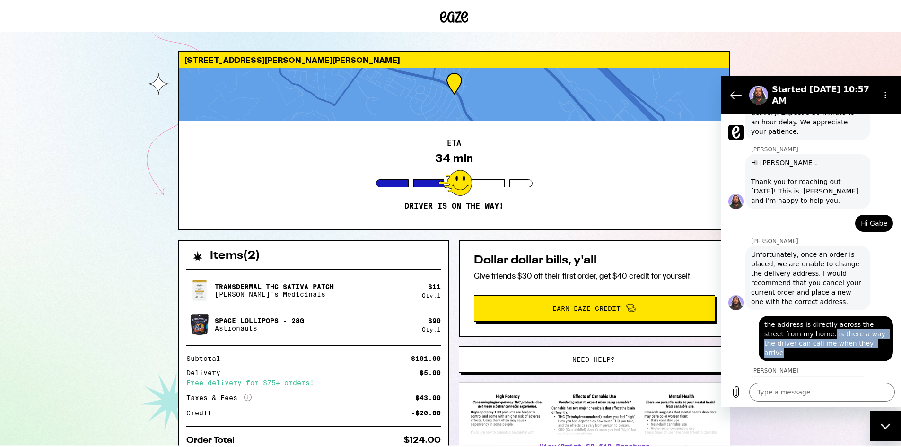
drag, startPoint x: 871, startPoint y: 317, endPoint x: 810, endPoint y: 309, distance: 62.0
click at [810, 319] on span "the address is directly across the street from my home. is there a way the driv…" at bounding box center [825, 338] width 123 height 38
copy span "is there a way the driver can call me when they arrive"
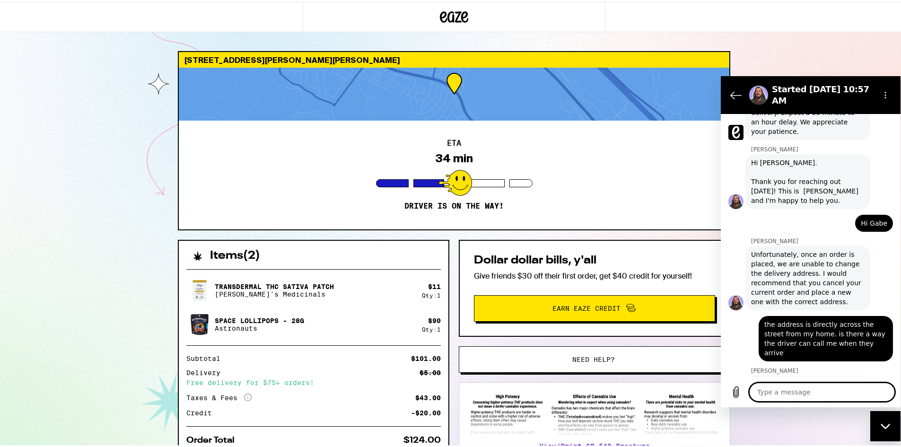
click at [773, 397] on textarea at bounding box center [822, 391] width 146 height 19
paste textarea "is there a way the driver can call me when they arrive"
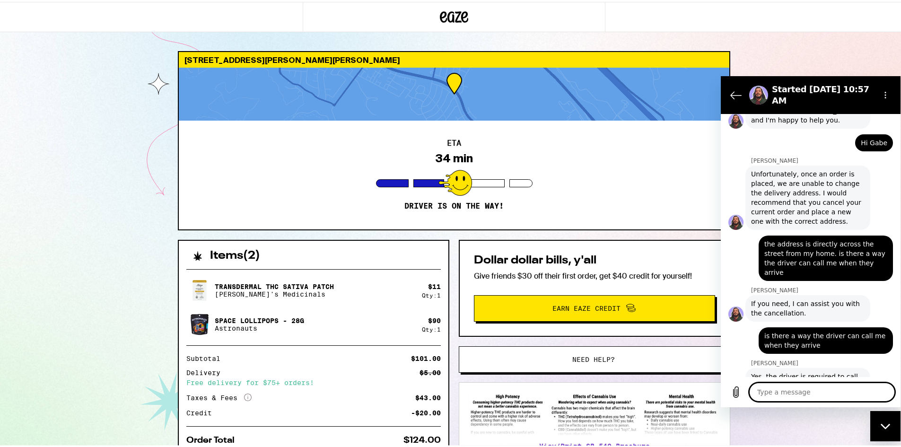
scroll to position [786, 0]
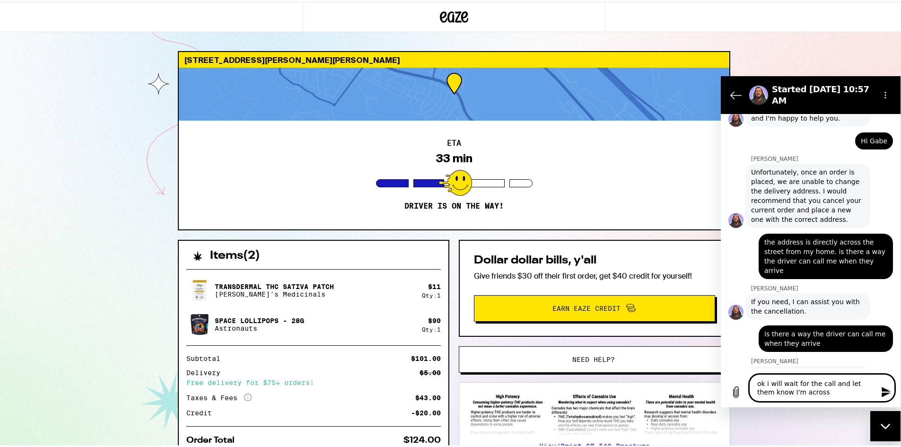
drag, startPoint x: 827, startPoint y: 383, endPoint x: 832, endPoint y: 393, distance: 11.0
click at [832, 393] on textarea "ok i will wait for the call and let them know I'm across" at bounding box center [822, 387] width 146 height 27
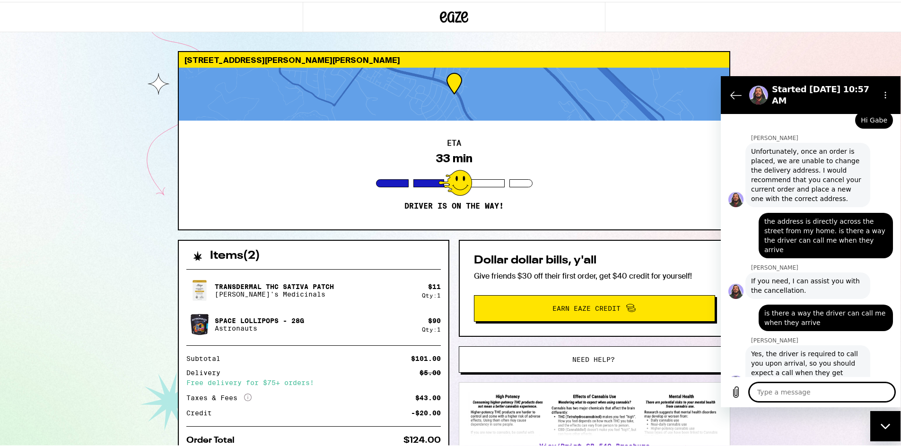
scroll to position [809, 0]
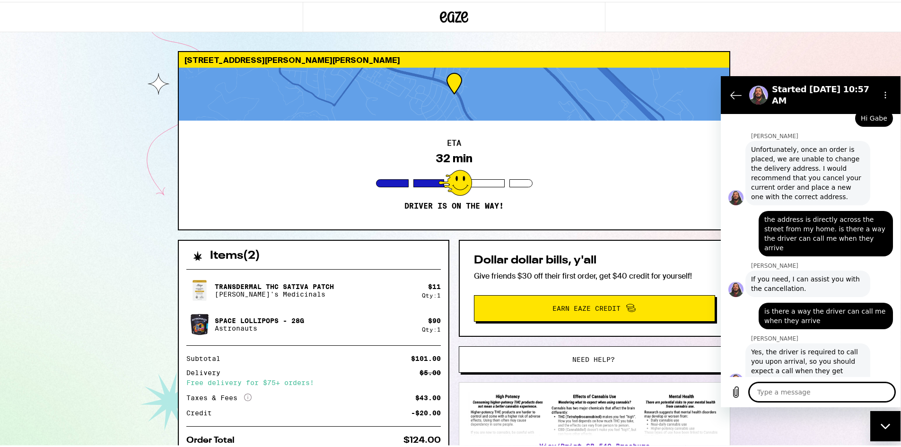
click at [882, 412] on div at bounding box center [885, 415] width 6 height 6
click at [157, 246] on div "[STREET_ADDRESS][PERSON_NAME][PERSON_NAME] 32 min Driver is on the way! Items (…" at bounding box center [454, 258] width 908 height 516
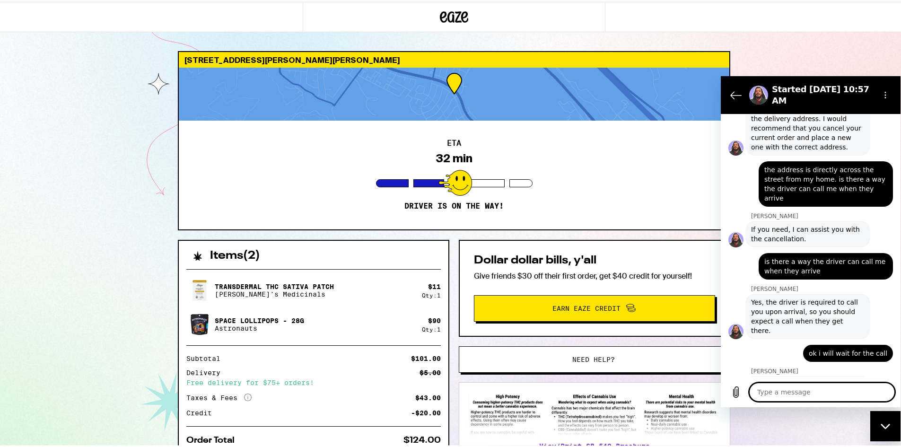
scroll to position [859, 0]
click at [808, 386] on textarea at bounding box center [822, 391] width 146 height 19
click at [805, 392] on textarea at bounding box center [822, 391] width 146 height 19
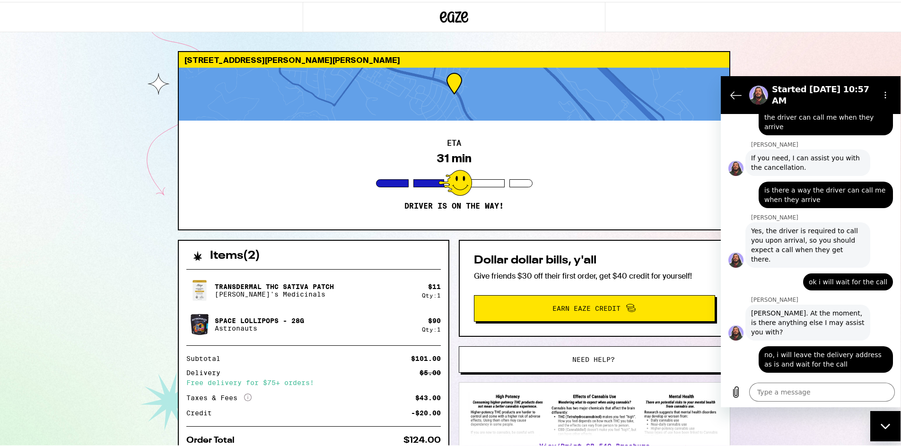
scroll to position [932, 0]
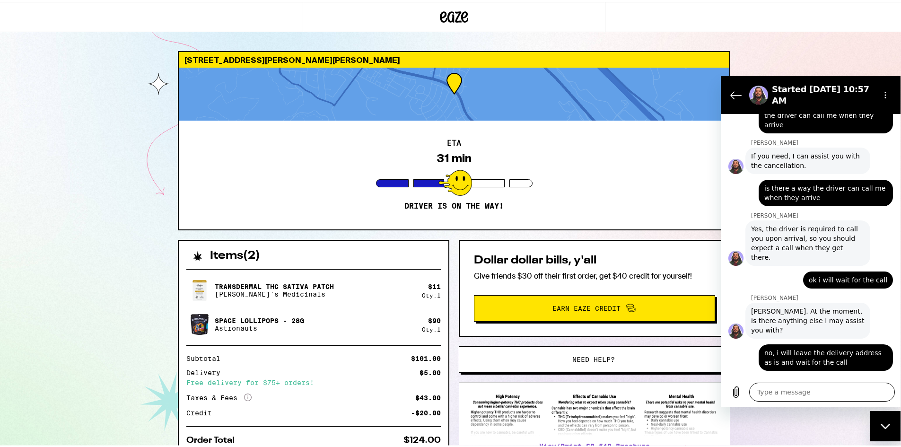
click at [792, 387] on textarea at bounding box center [822, 391] width 146 height 19
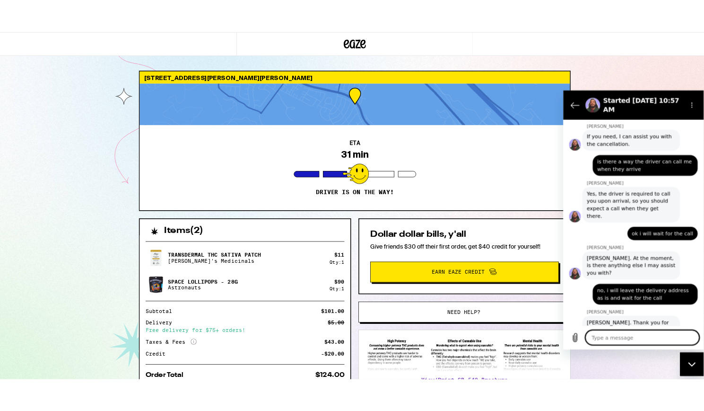
scroll to position [955, 0]
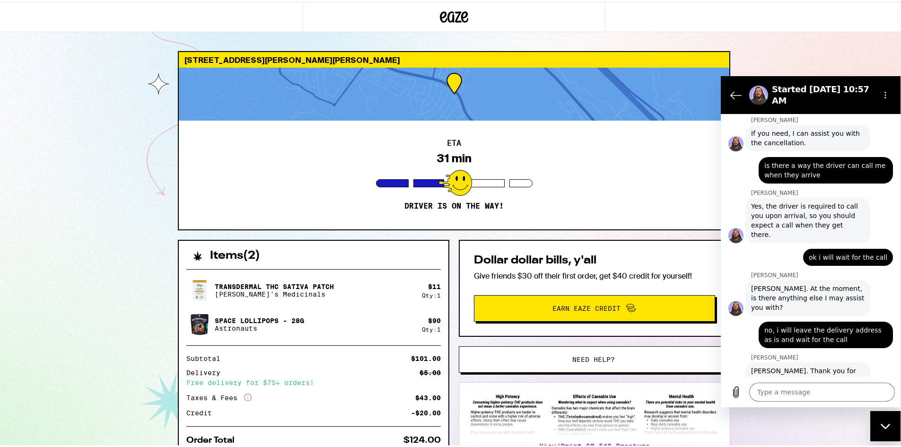
click at [633, 203] on div "ETA 31 min Driver is on the way!" at bounding box center [454, 173] width 551 height 109
click at [734, 89] on icon "Back to the conversation list" at bounding box center [735, 94] width 11 height 11
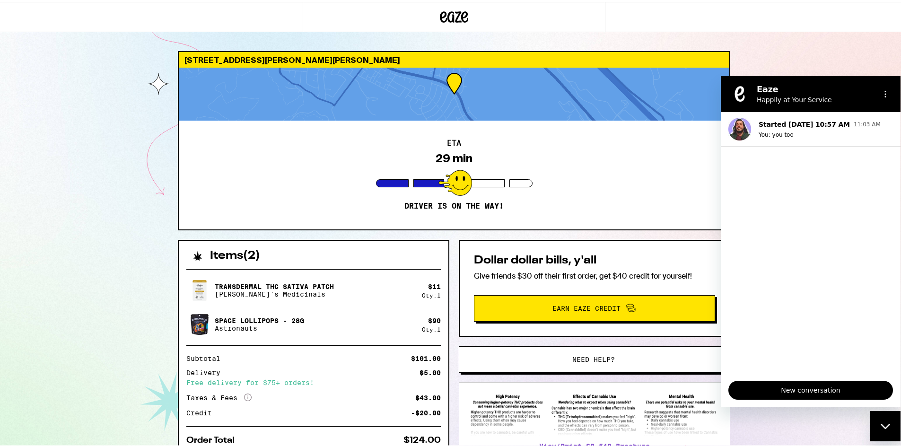
click at [857, 45] on div "[STREET_ADDRESS][PERSON_NAME][PERSON_NAME] 29 min Driver is on the way! Items (…" at bounding box center [454, 258] width 908 height 516
click at [883, 427] on icon "Close messaging window" at bounding box center [886, 426] width 10 height 6
